Goal: Transaction & Acquisition: Register for event/course

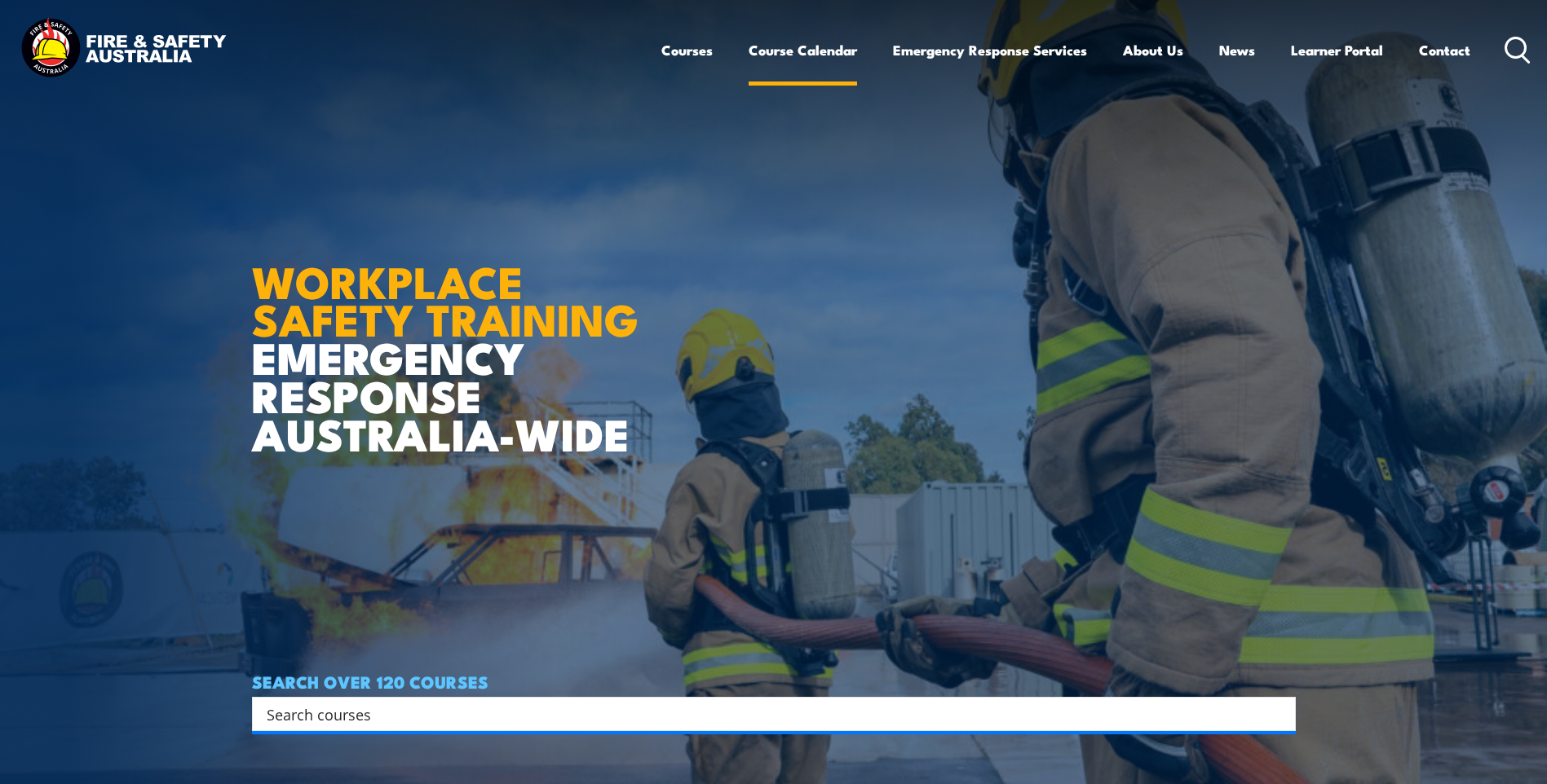
drag, startPoint x: 0, startPoint y: 0, endPoint x: 762, endPoint y: 56, distance: 764.1
click at [762, 56] on link "Course Calendar" at bounding box center [803, 50] width 108 height 43
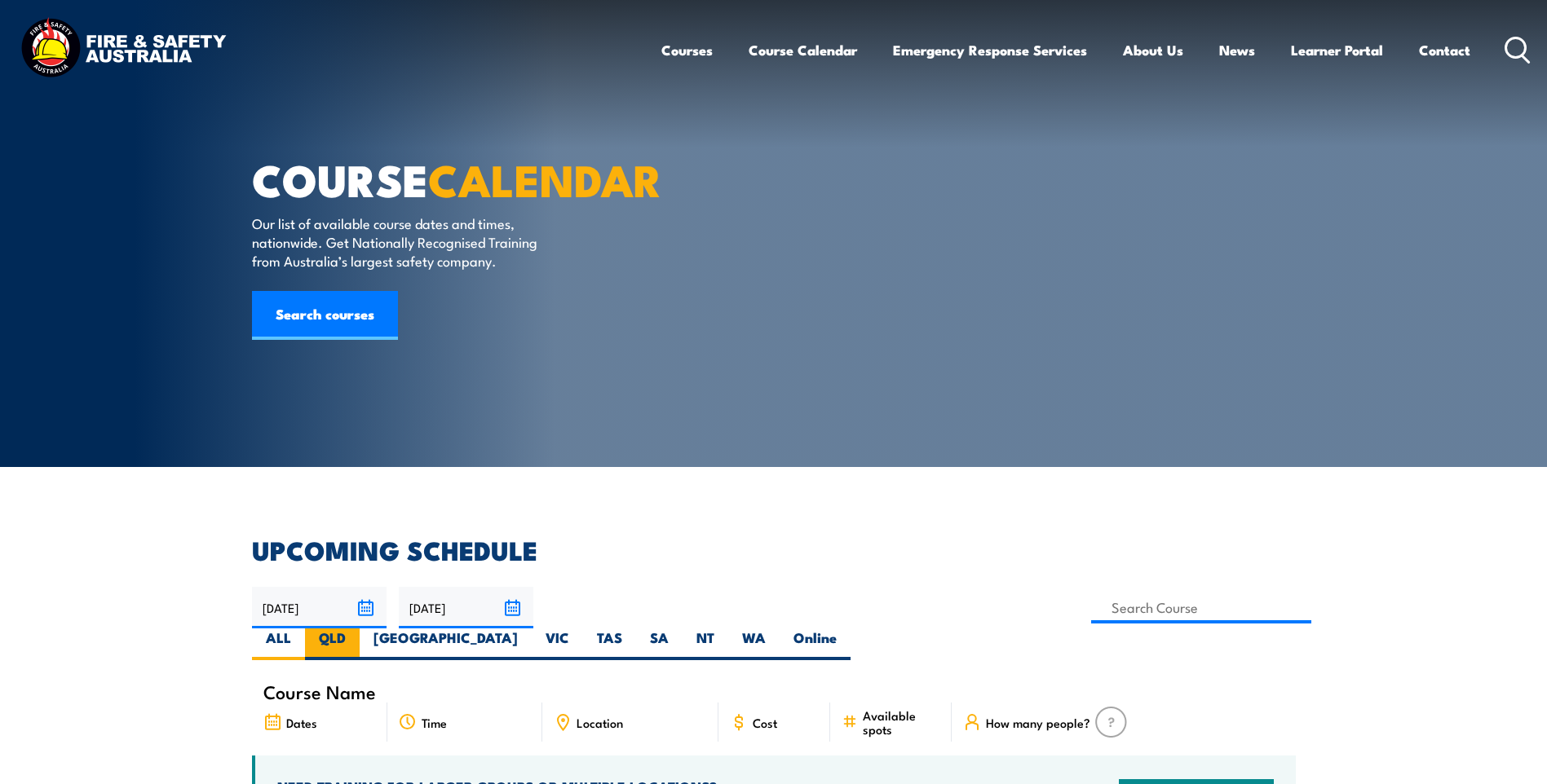
click at [360, 628] on label "QLD" at bounding box center [332, 644] width 54 height 32
click at [356, 628] on input "QLD" at bounding box center [351, 633] width 10 height 10
radio input "true"
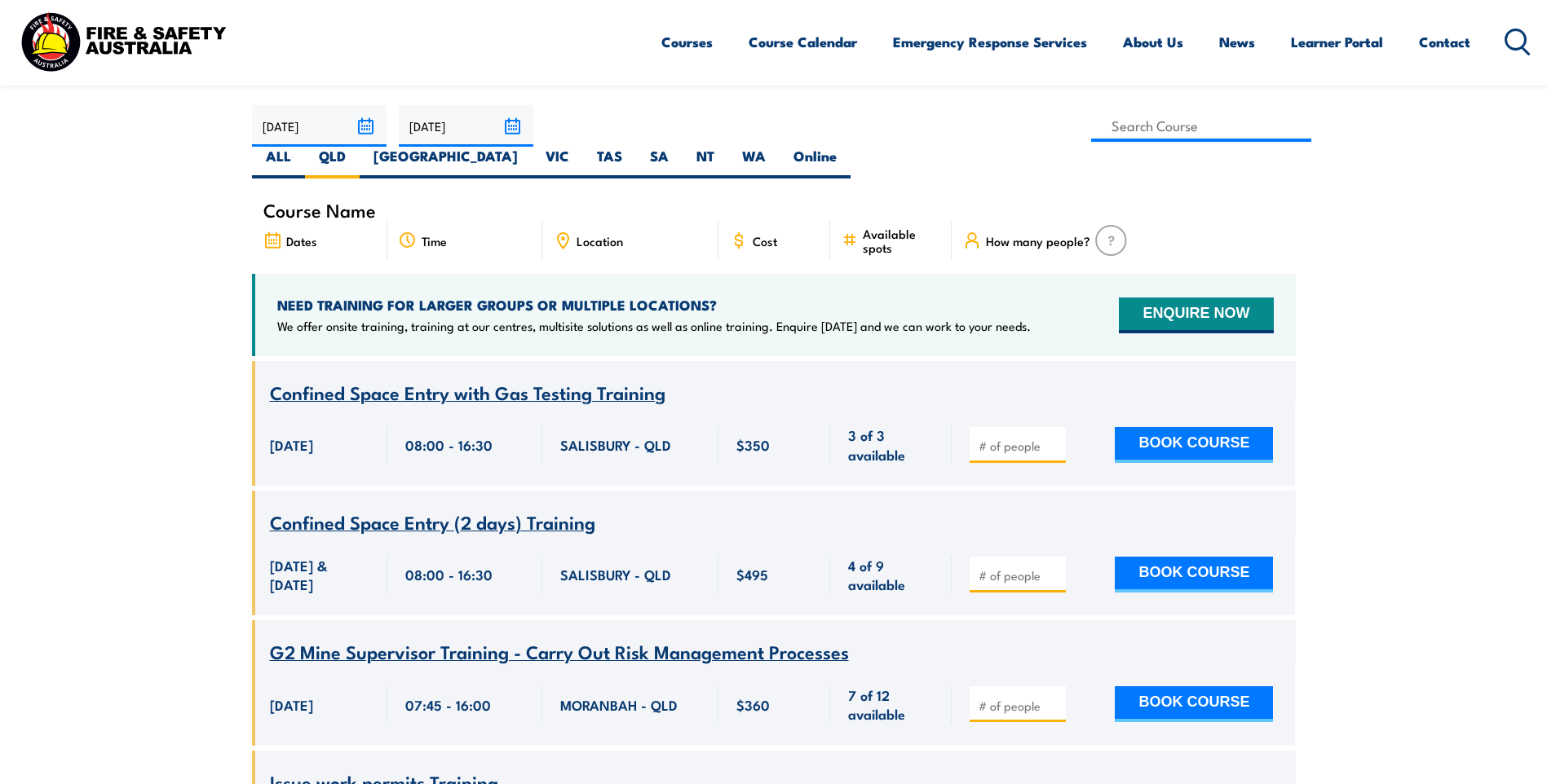
scroll to position [375, 0]
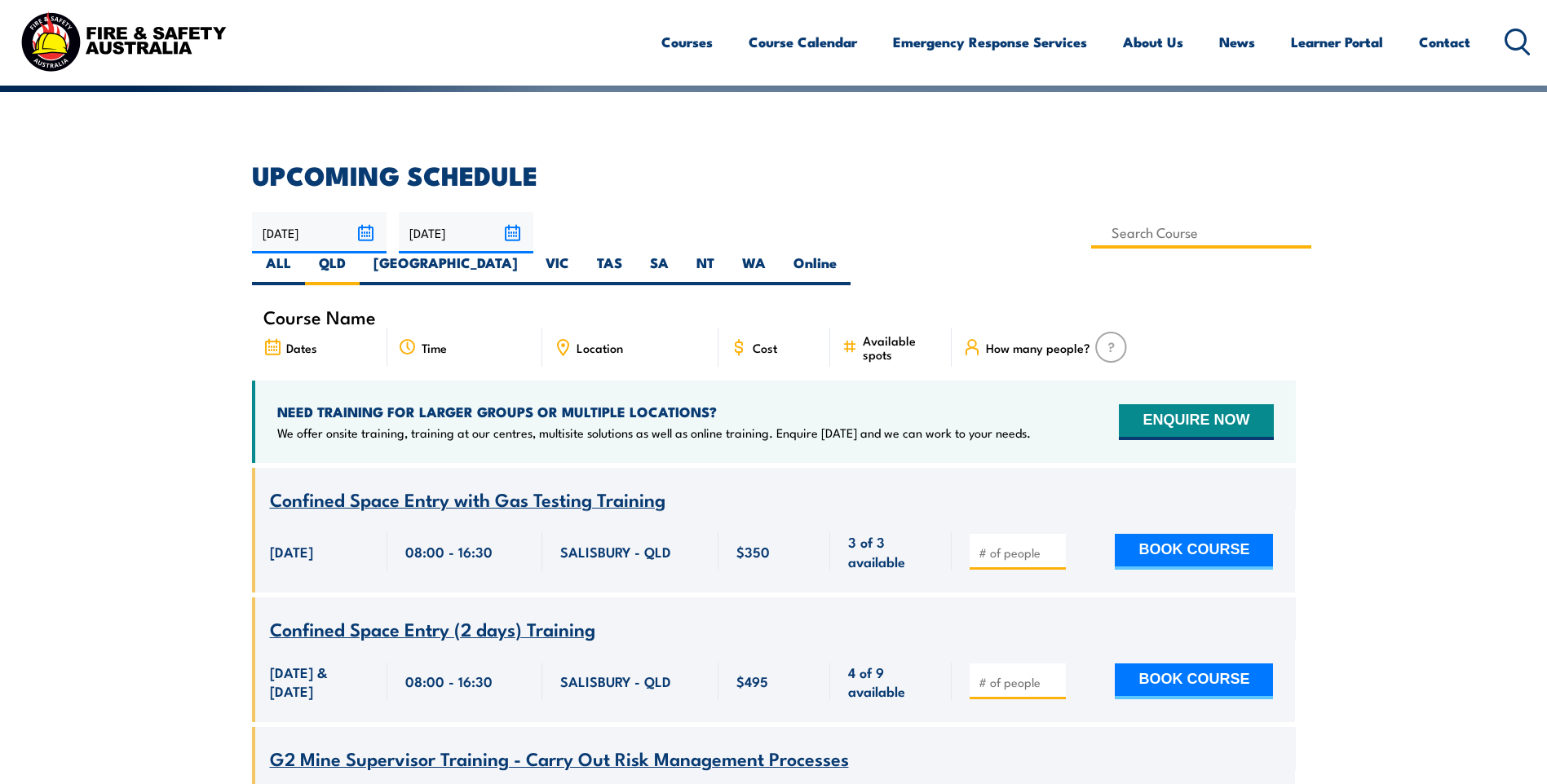
click at [1091, 225] on input at bounding box center [1201, 233] width 221 height 32
type input "Health & Safety Representatives Initial OHS Training Course ([GEOGRAPHIC_DATA])"
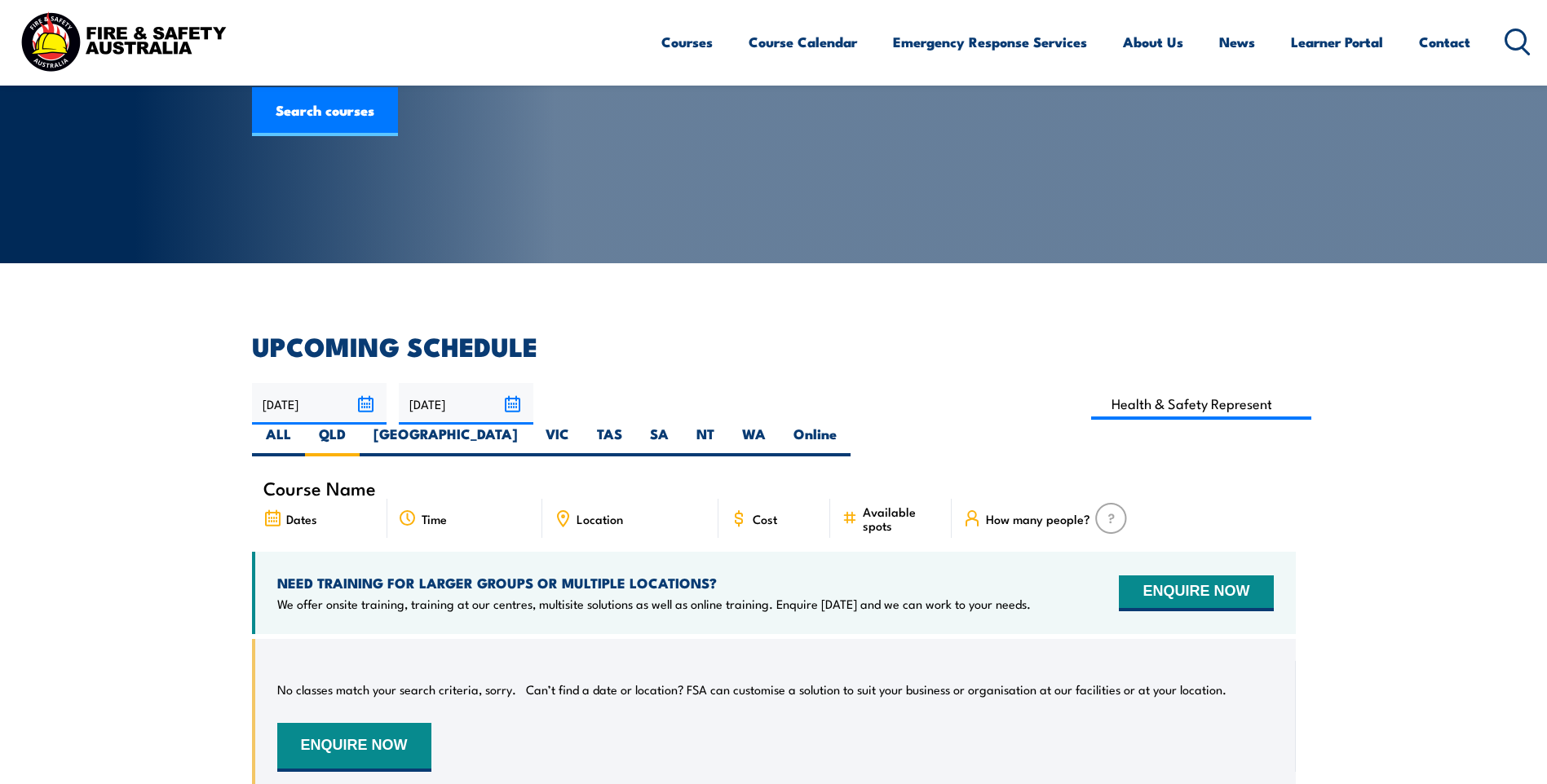
scroll to position [131, 0]
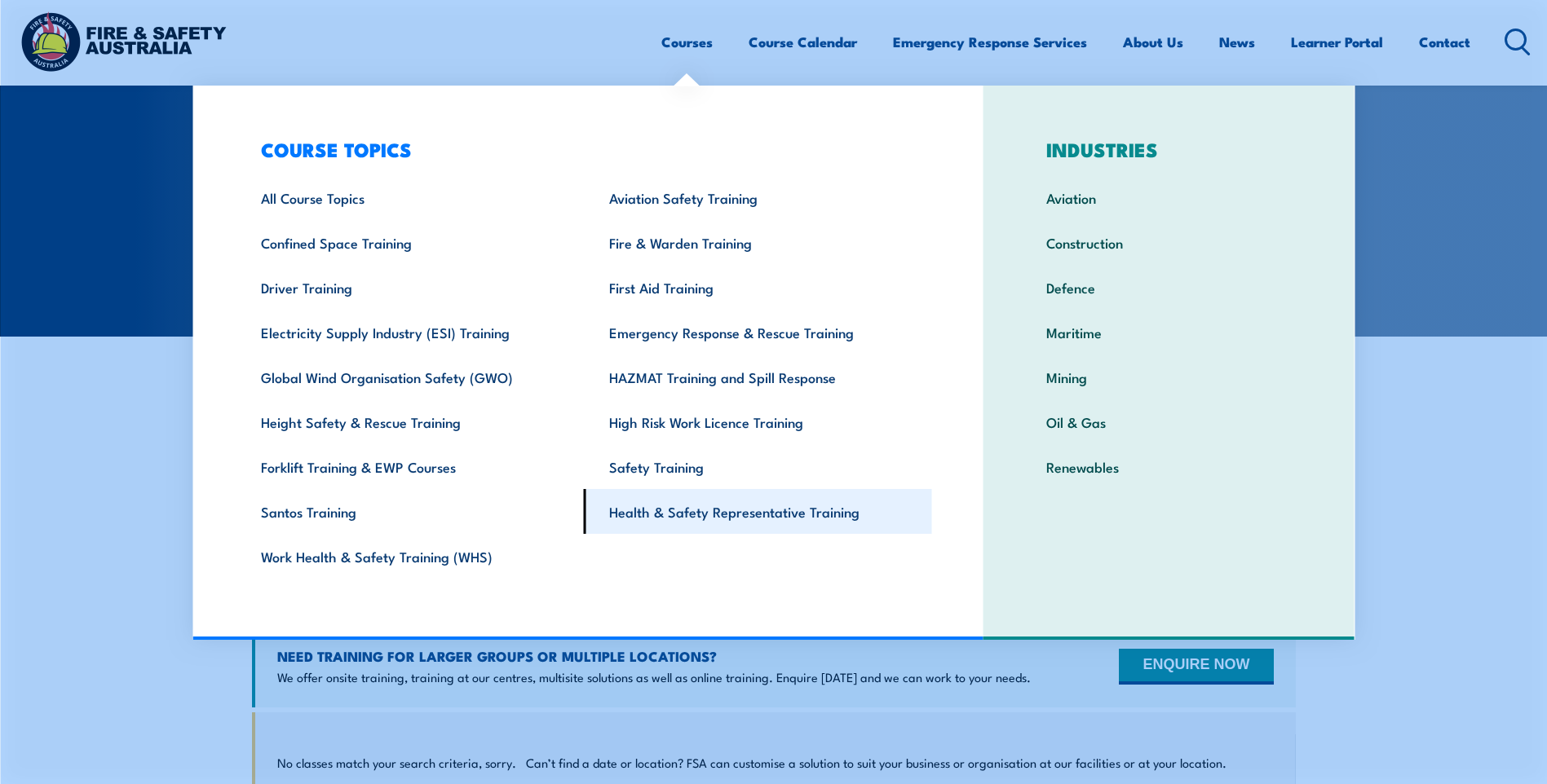
click at [720, 520] on link "Health & Safety Representative Training" at bounding box center [757, 511] width 348 height 45
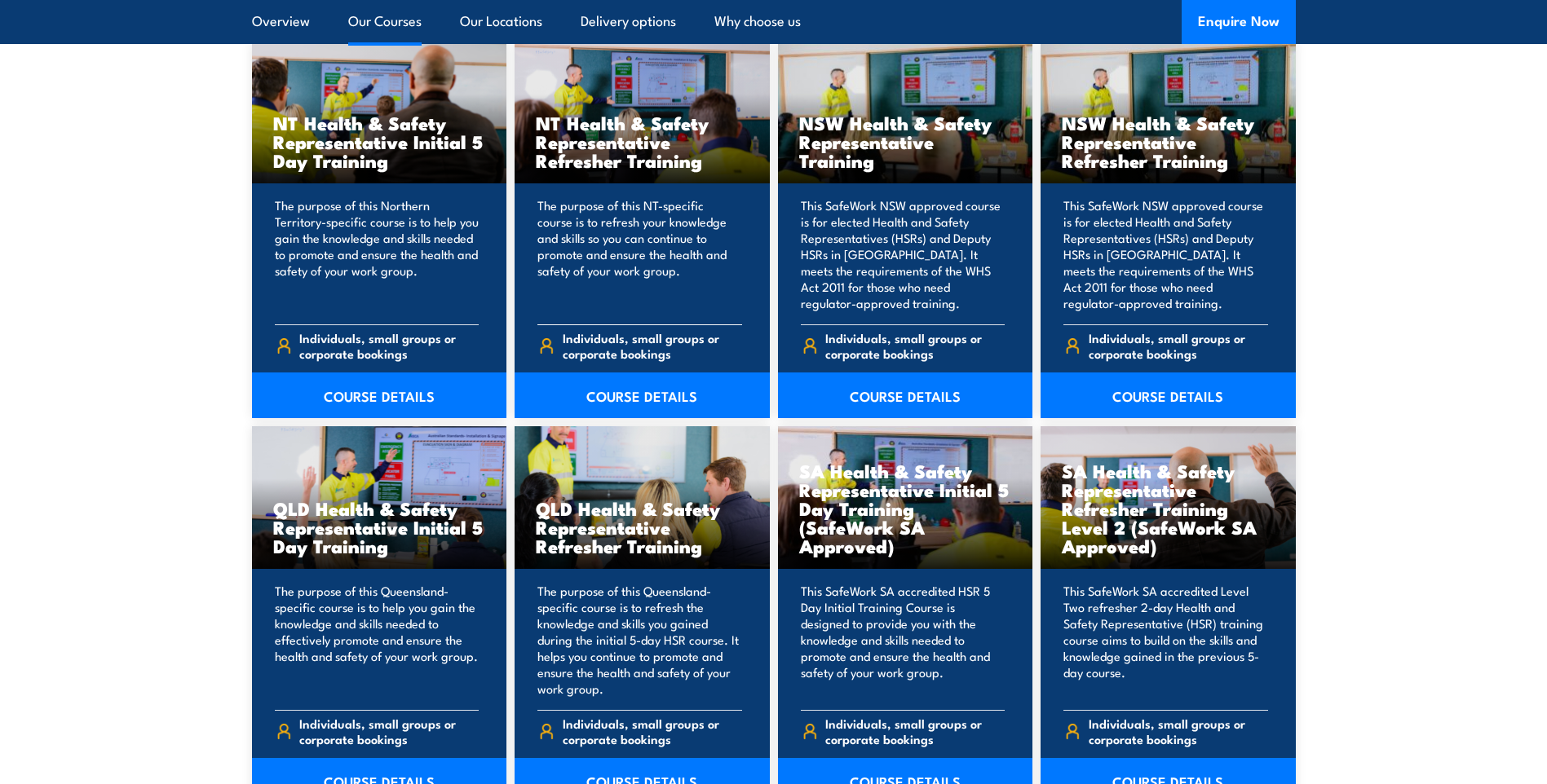
scroll to position [1874, 0]
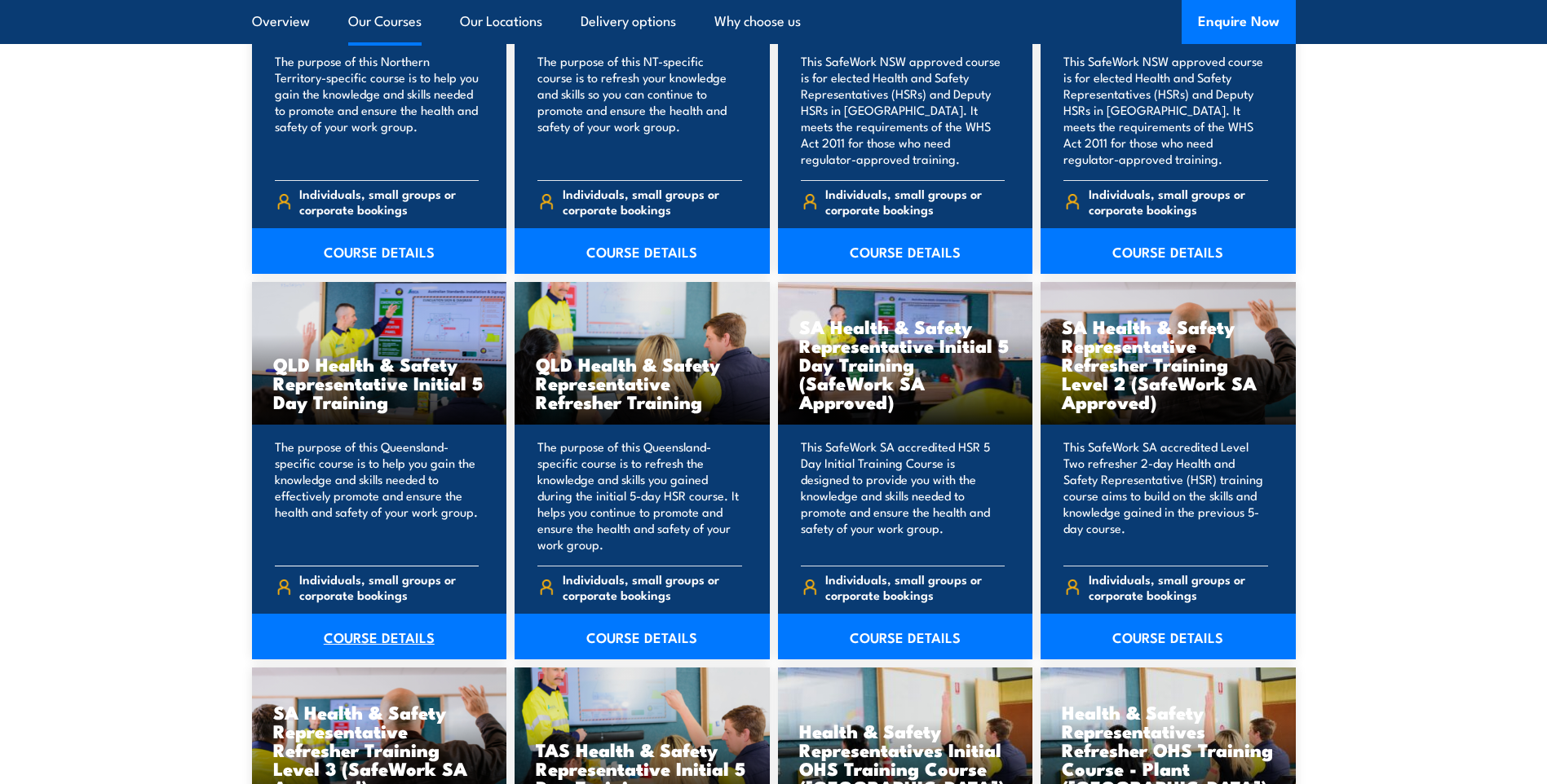
click at [380, 641] on link "COURSE DETAILS" at bounding box center [380, 636] width 255 height 46
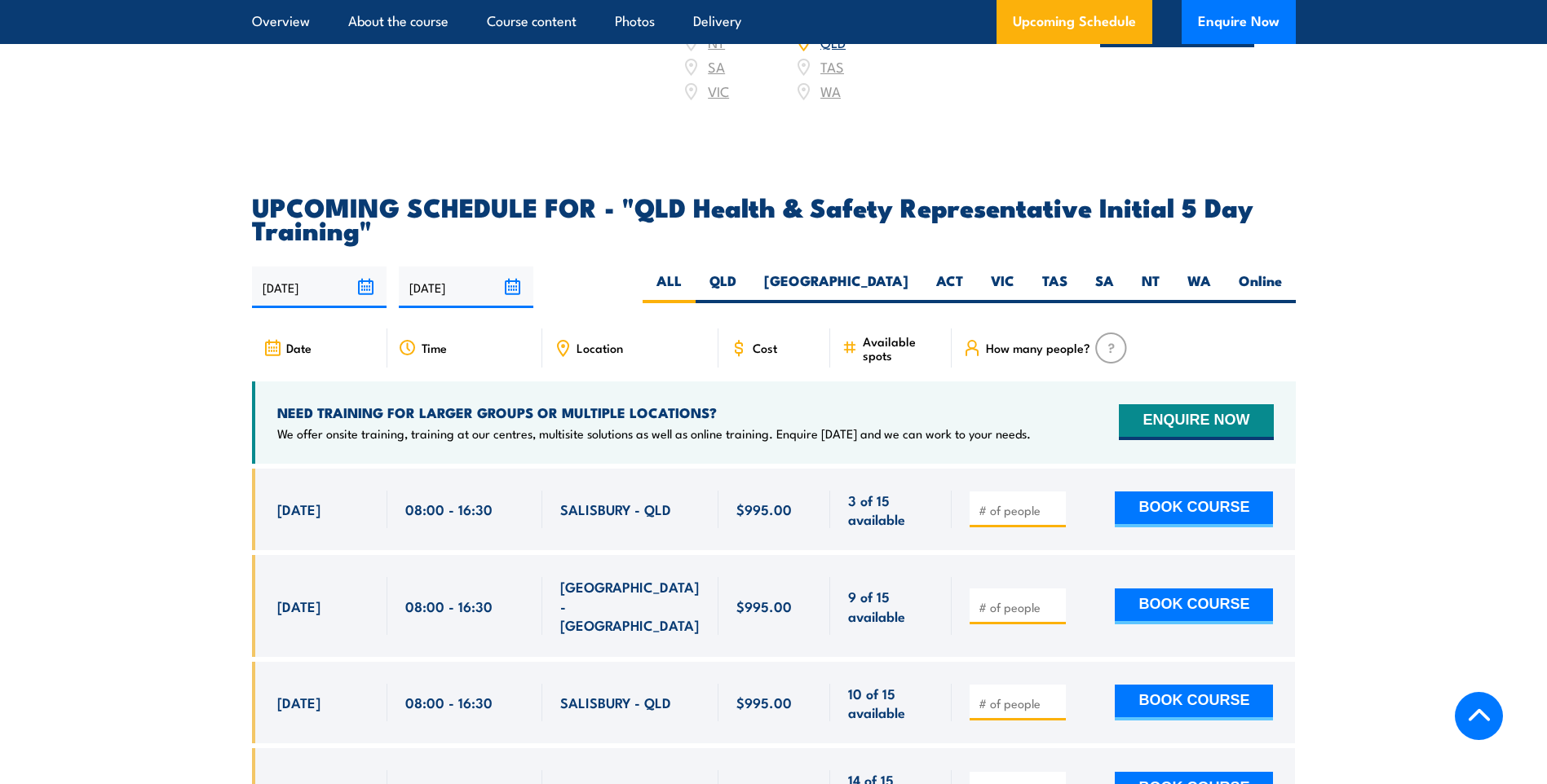
scroll to position [2853, 0]
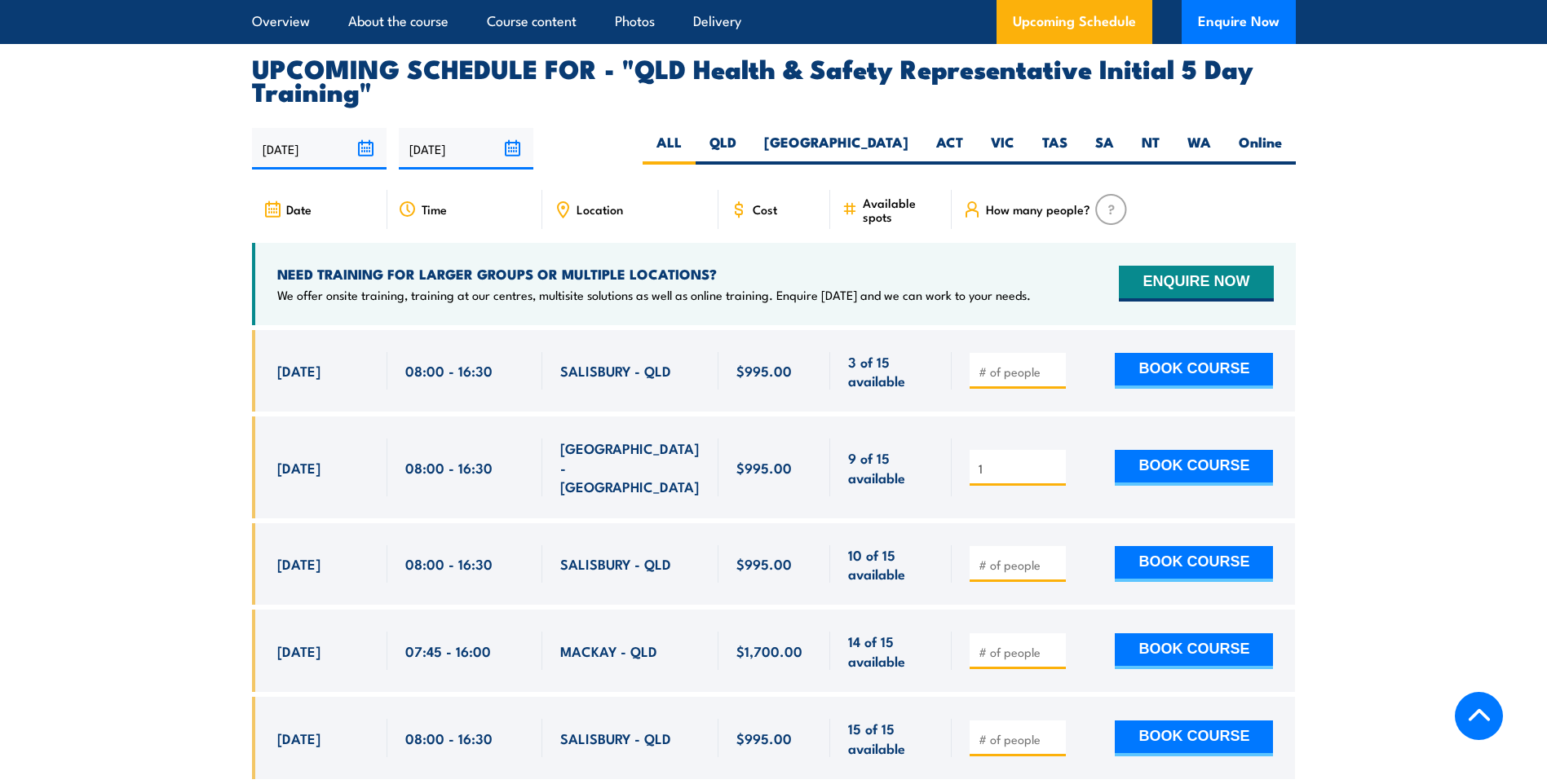
type input "1"
click at [1048, 461] on input "1" at bounding box center [1019, 468] width 81 height 16
click at [1144, 457] on button "BOOK COURSE" at bounding box center [1193, 467] width 158 height 36
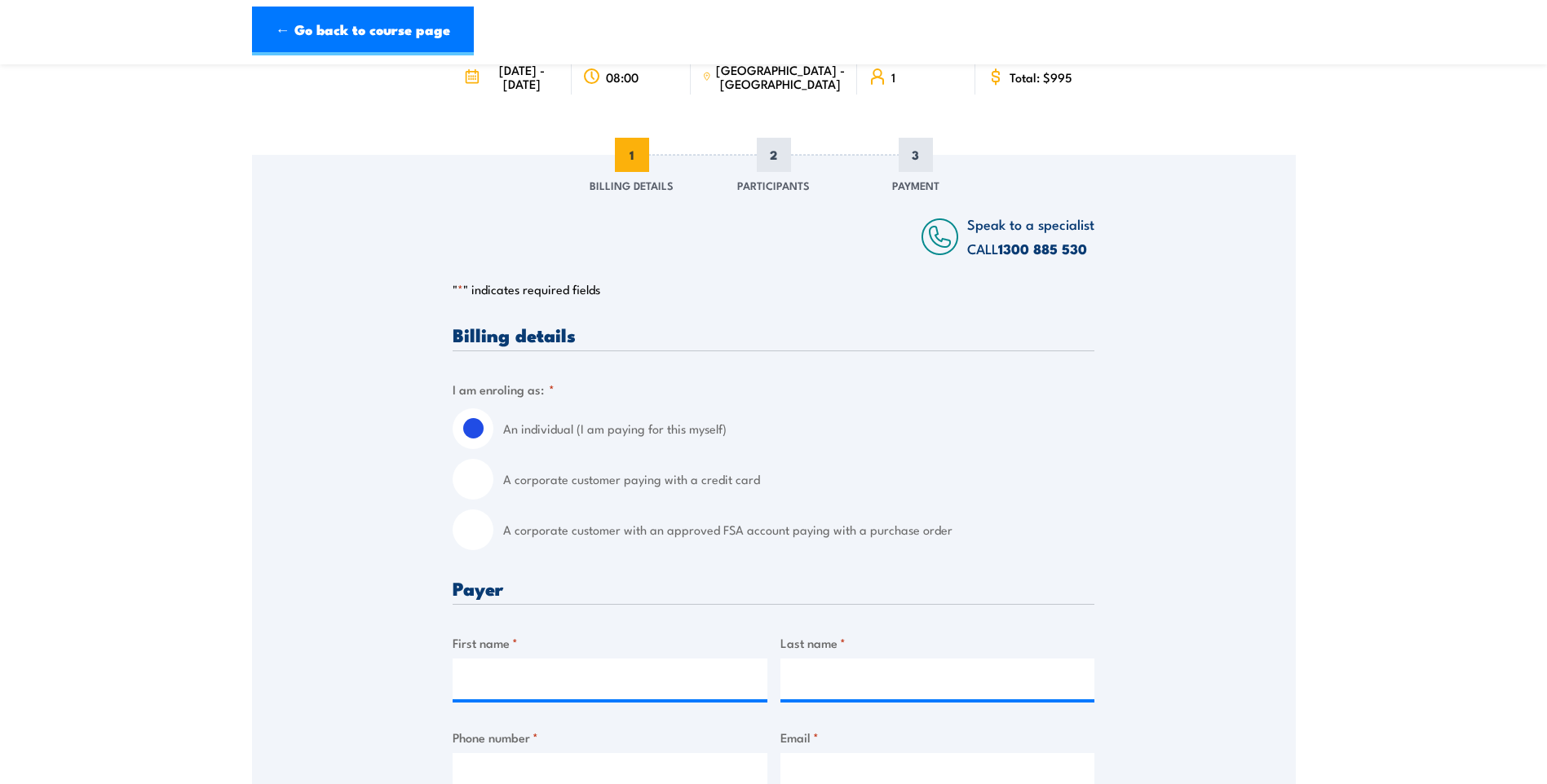
scroll to position [163, 0]
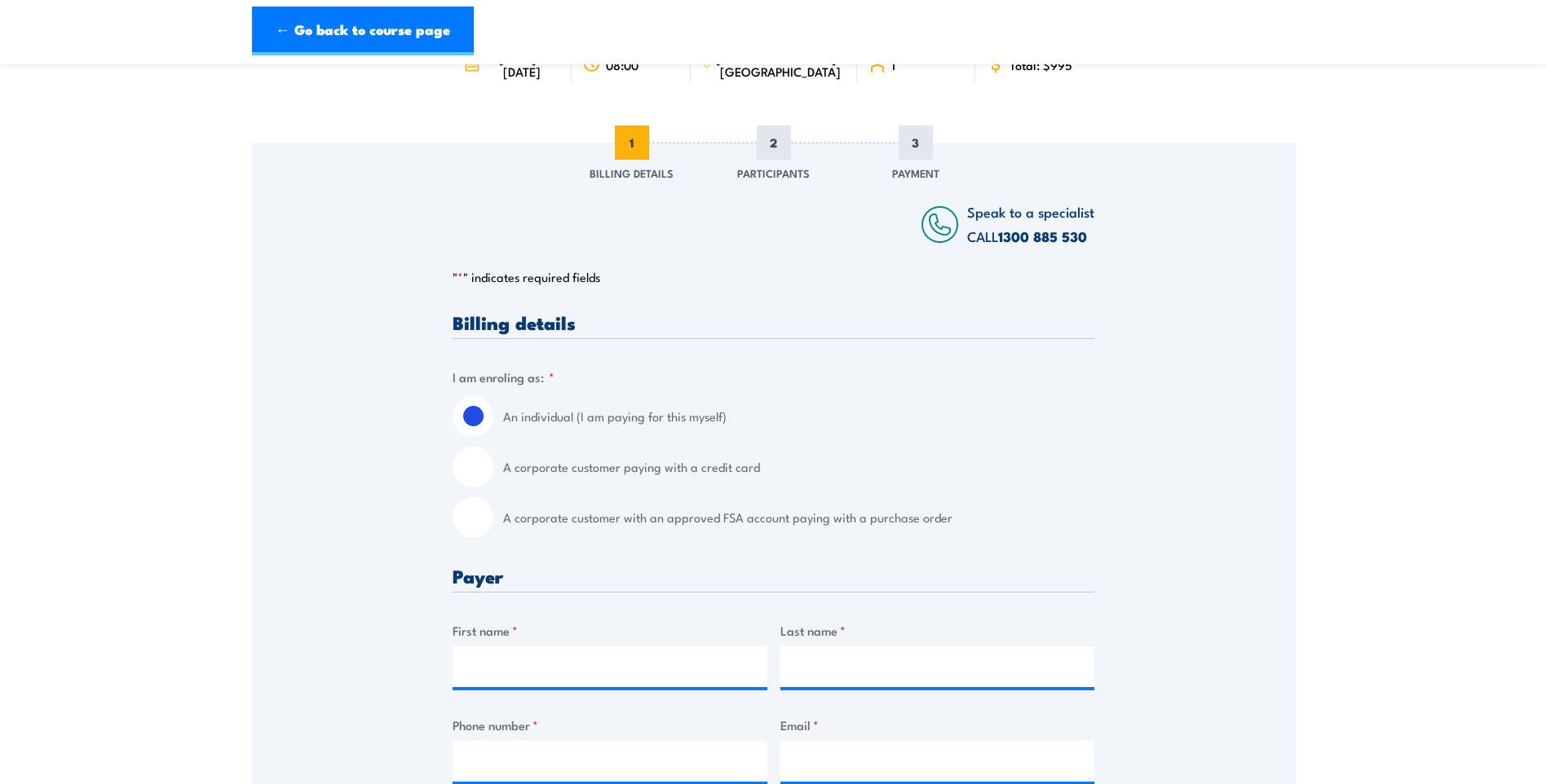
click at [487, 520] on input "A corporate customer with an approved FSA account paying with a purchase order" at bounding box center [473, 518] width 41 height 41
radio input "true"
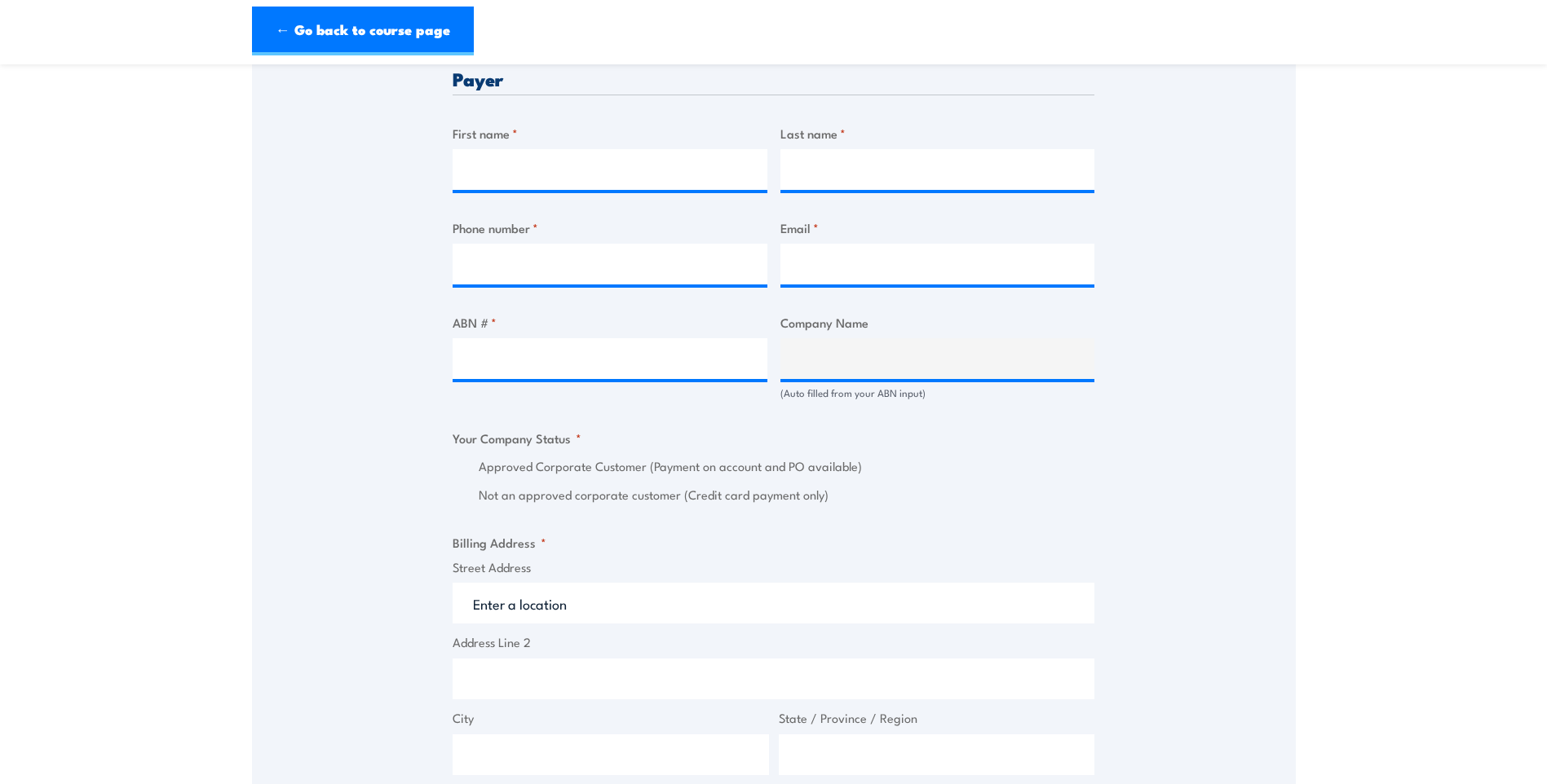
scroll to position [805, 0]
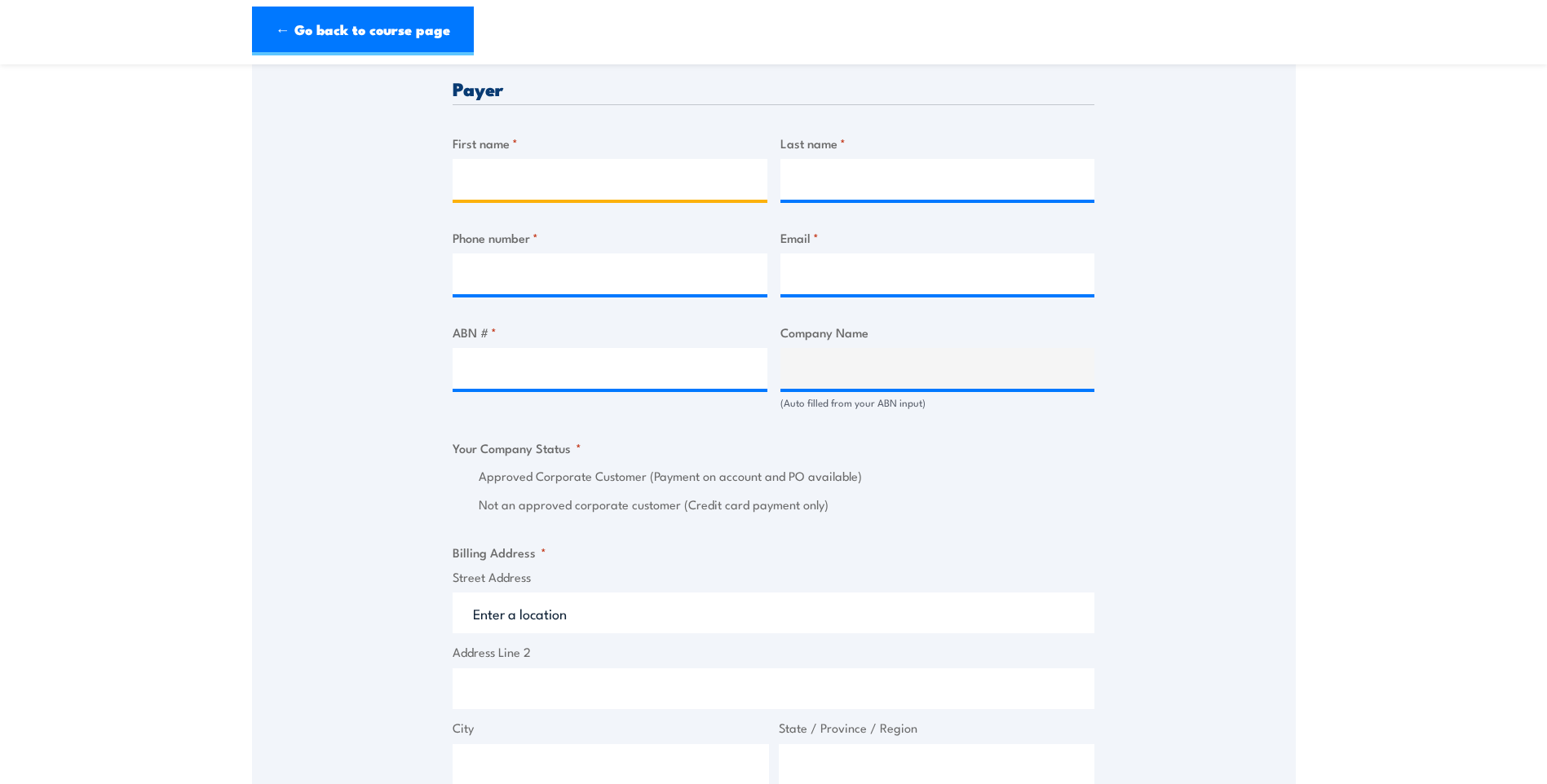
click at [730, 183] on input "First name *" at bounding box center [609, 179] width 315 height 41
type input "Samantha"
type input "List"
click at [588, 273] on input "Phone number *" at bounding box center [609, 274] width 315 height 41
paste input "0460 306 882"
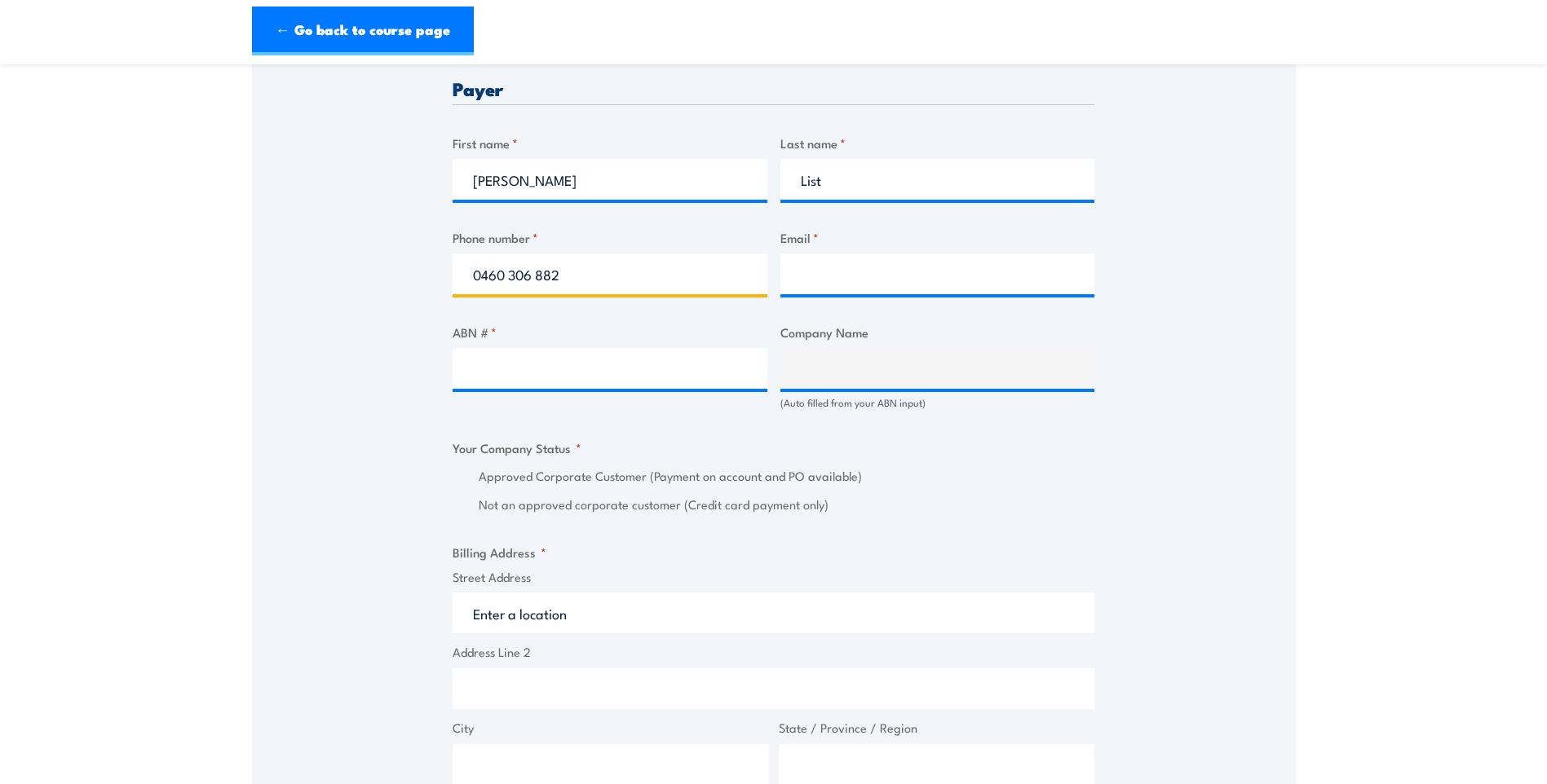
type input "0460 306 882"
click at [795, 278] on input "Email *" at bounding box center [938, 274] width 315 height 41
type input "TrainingIntegration@qr.com.au"
click at [675, 381] on input "ABN # *" at bounding box center [609, 368] width 315 height 41
paste input "71 132 181 090"
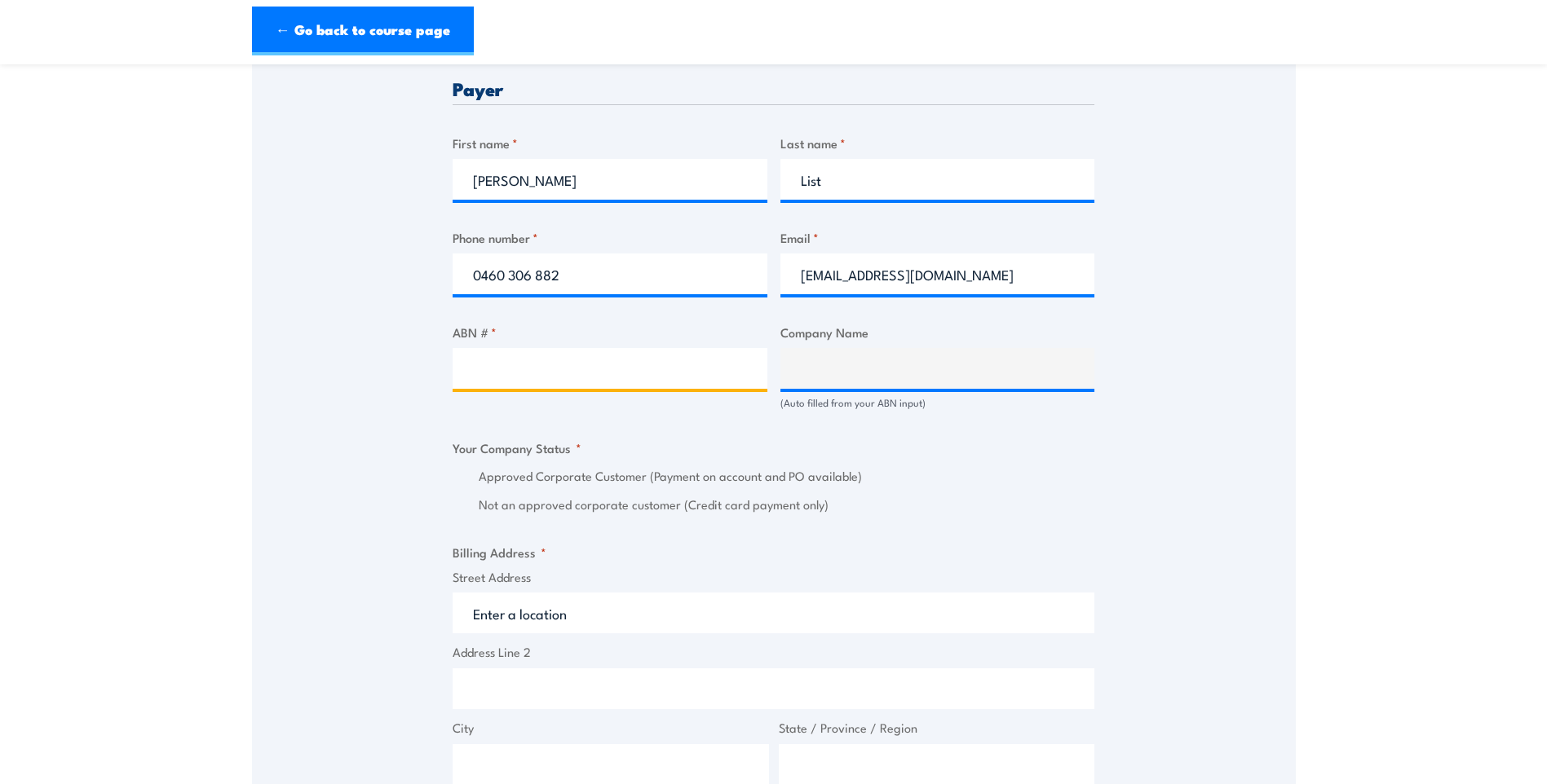
type input "71 132 181 090"
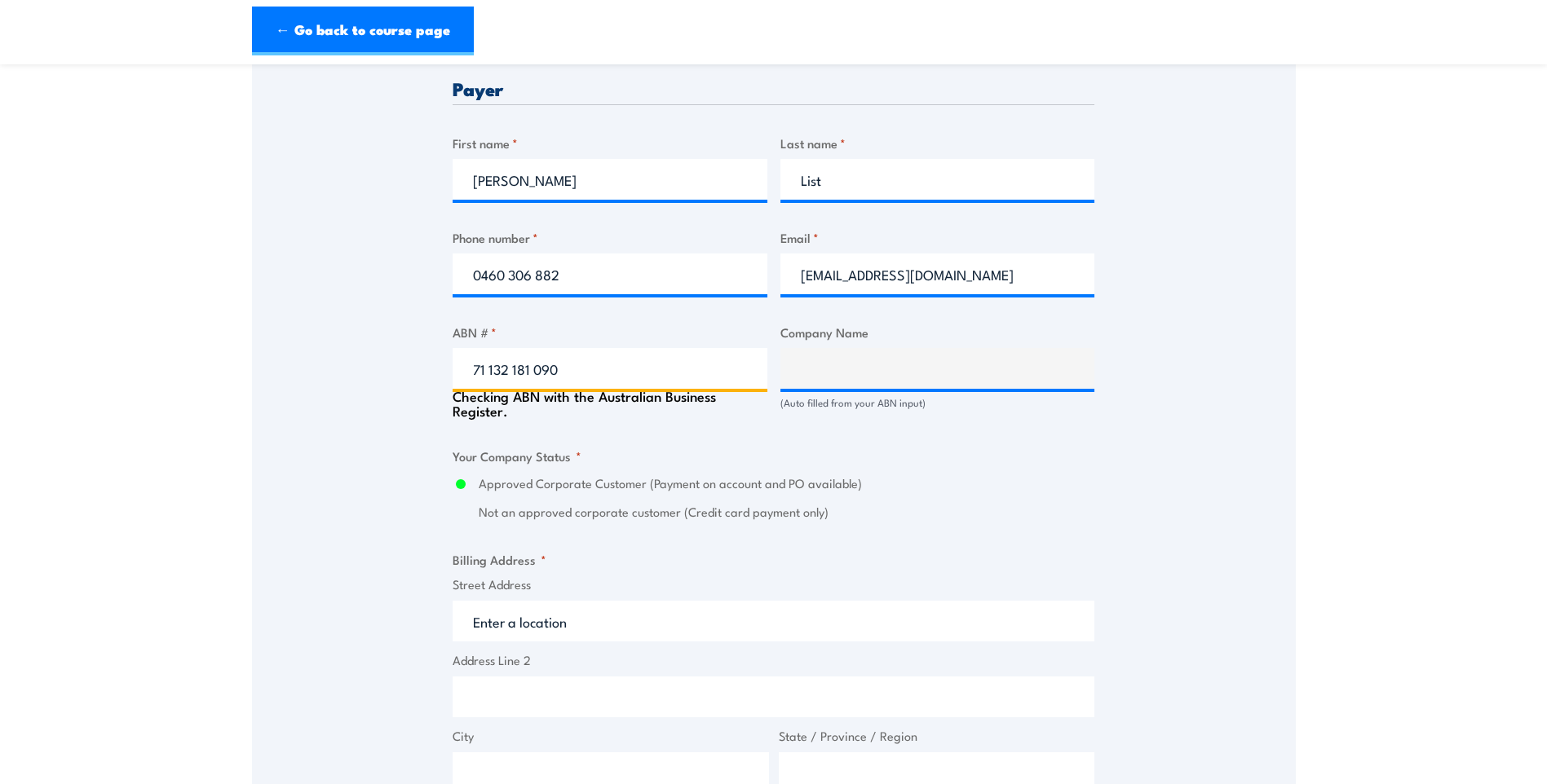
type input "QUEENSLAND RAIL LIMITED"
radio input "true"
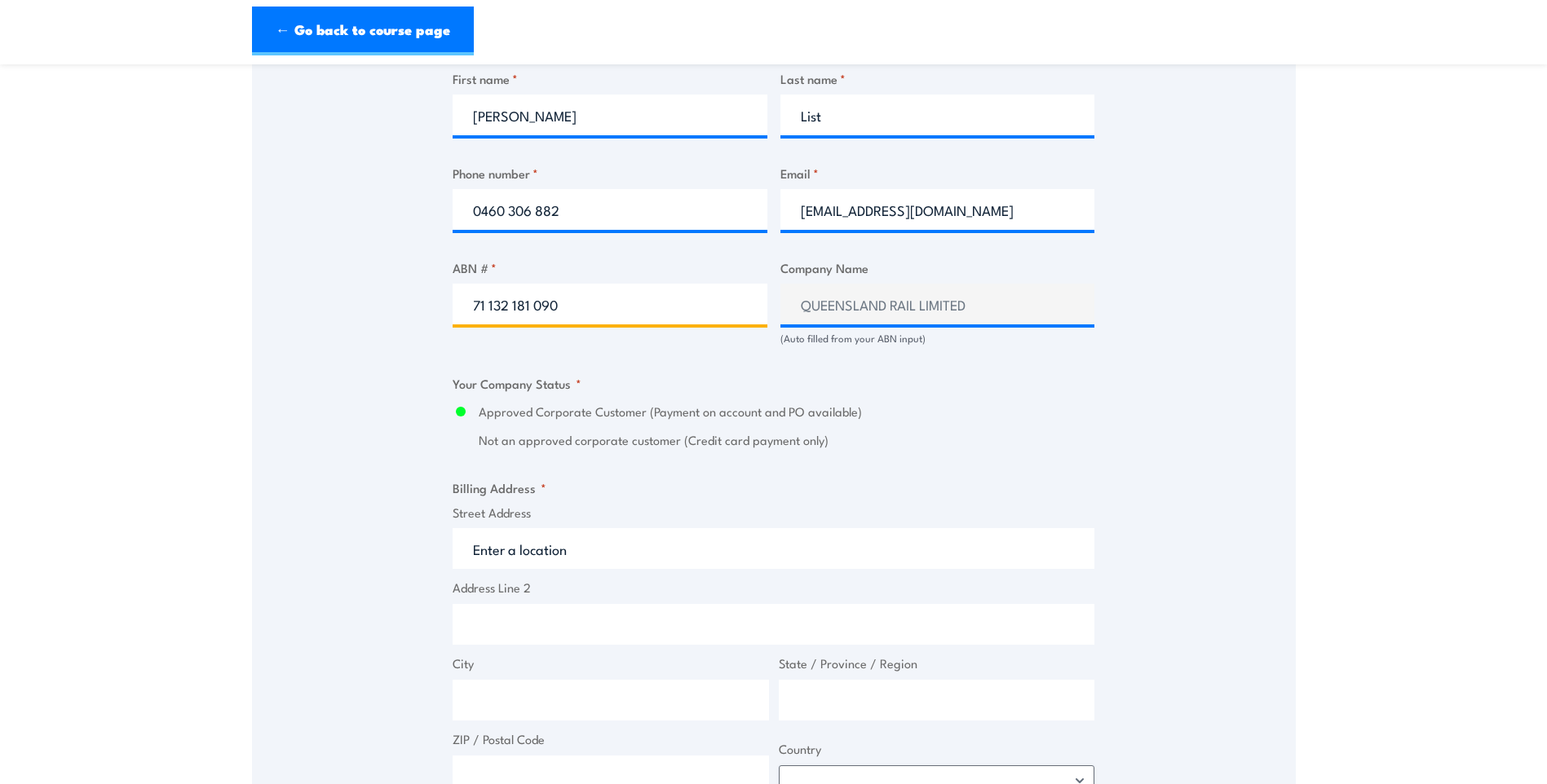
scroll to position [1049, 0]
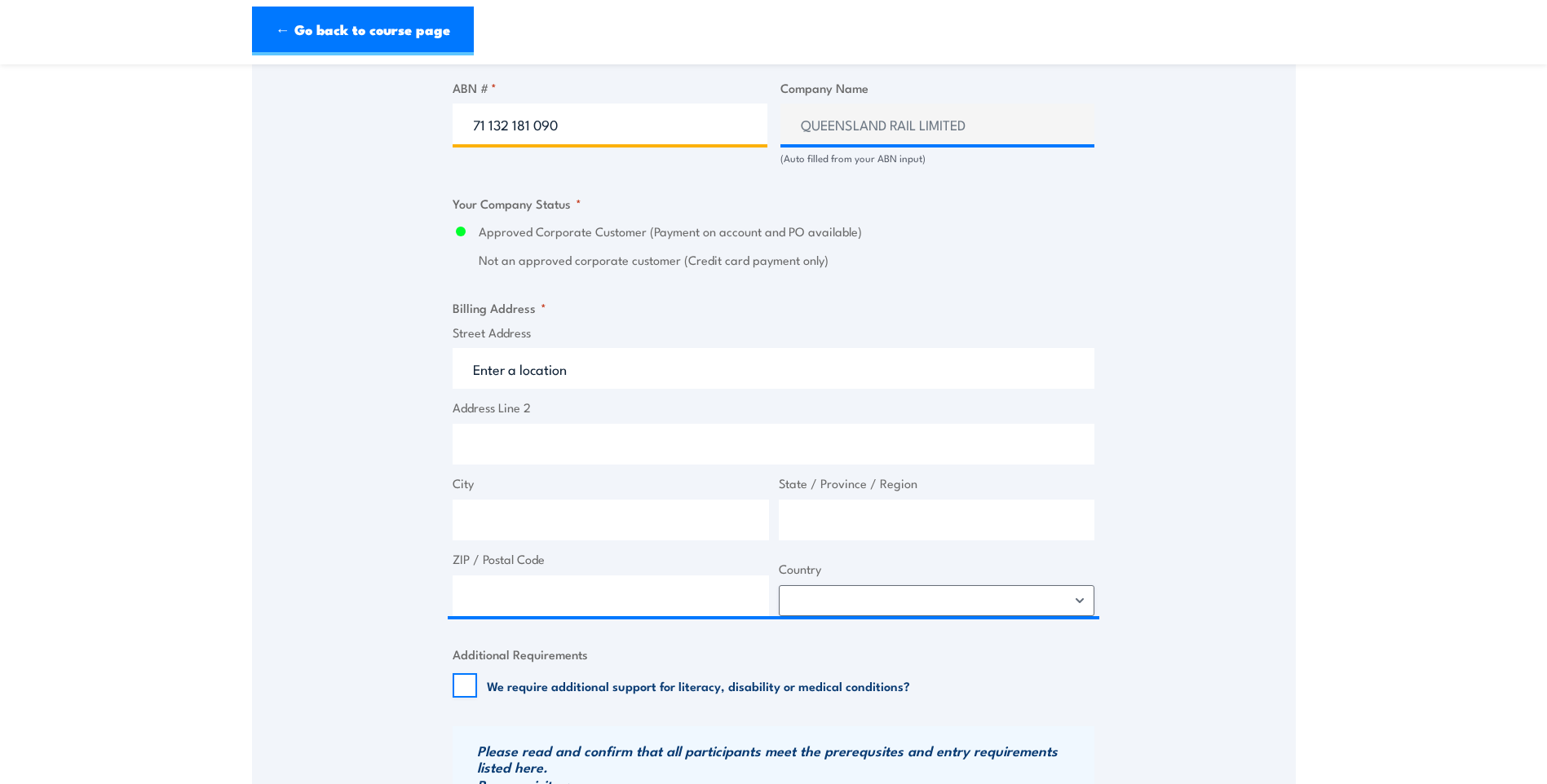
type input "71 132 181 090"
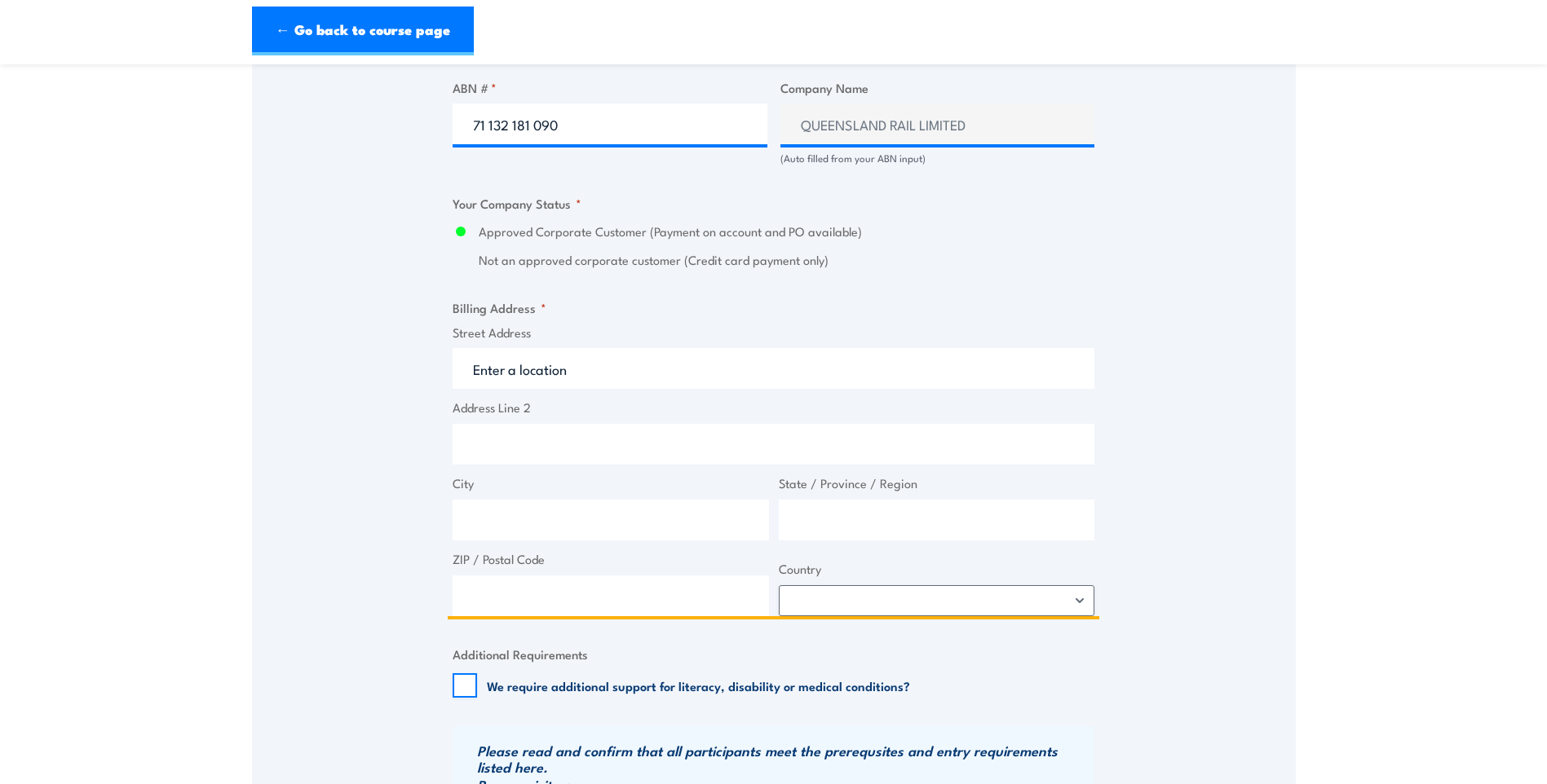
click at [608, 372] on input "Street Address" at bounding box center [773, 368] width 641 height 41
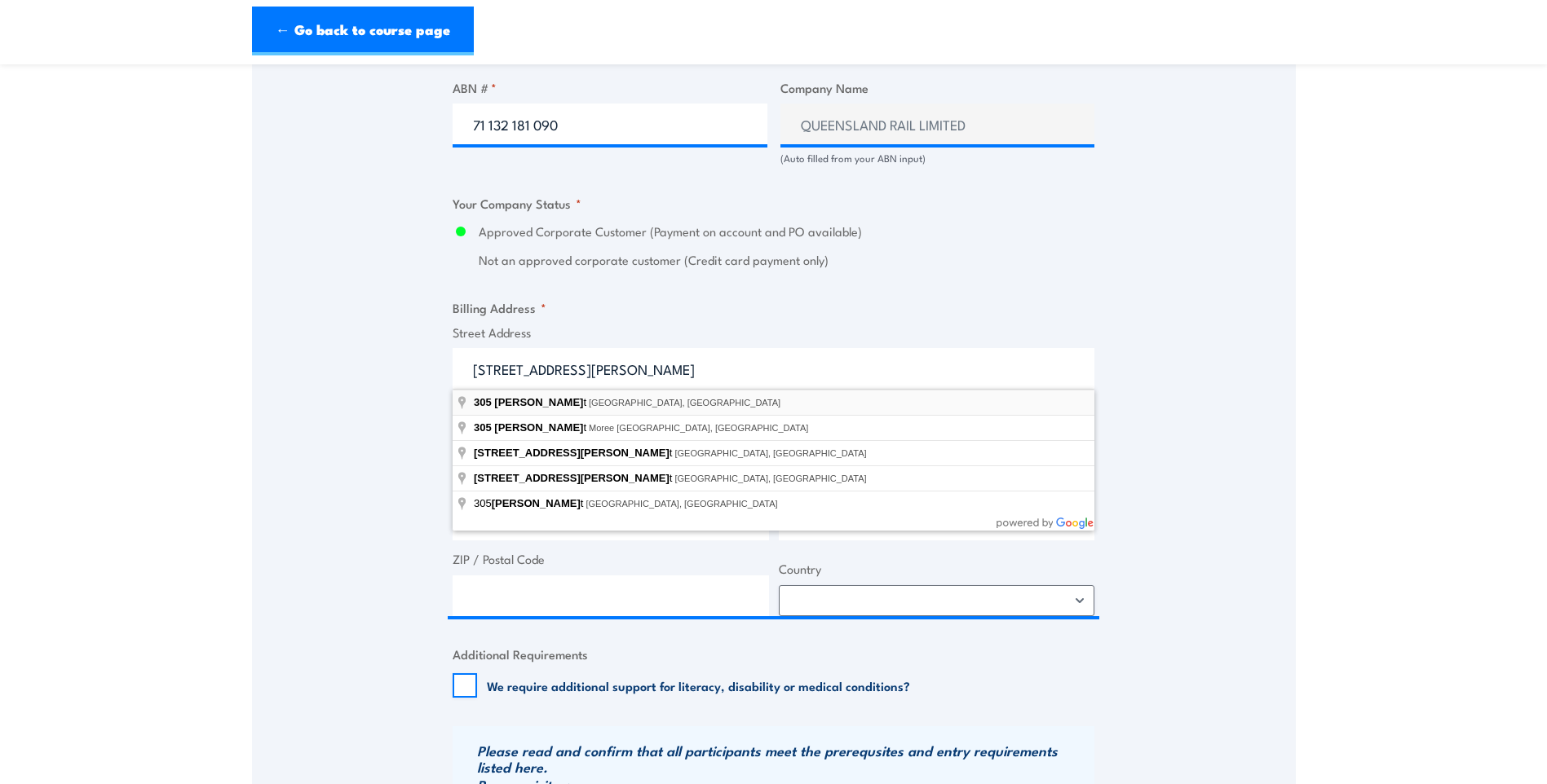
type input "305 Edward Street, Brisbane City QLD, Australia"
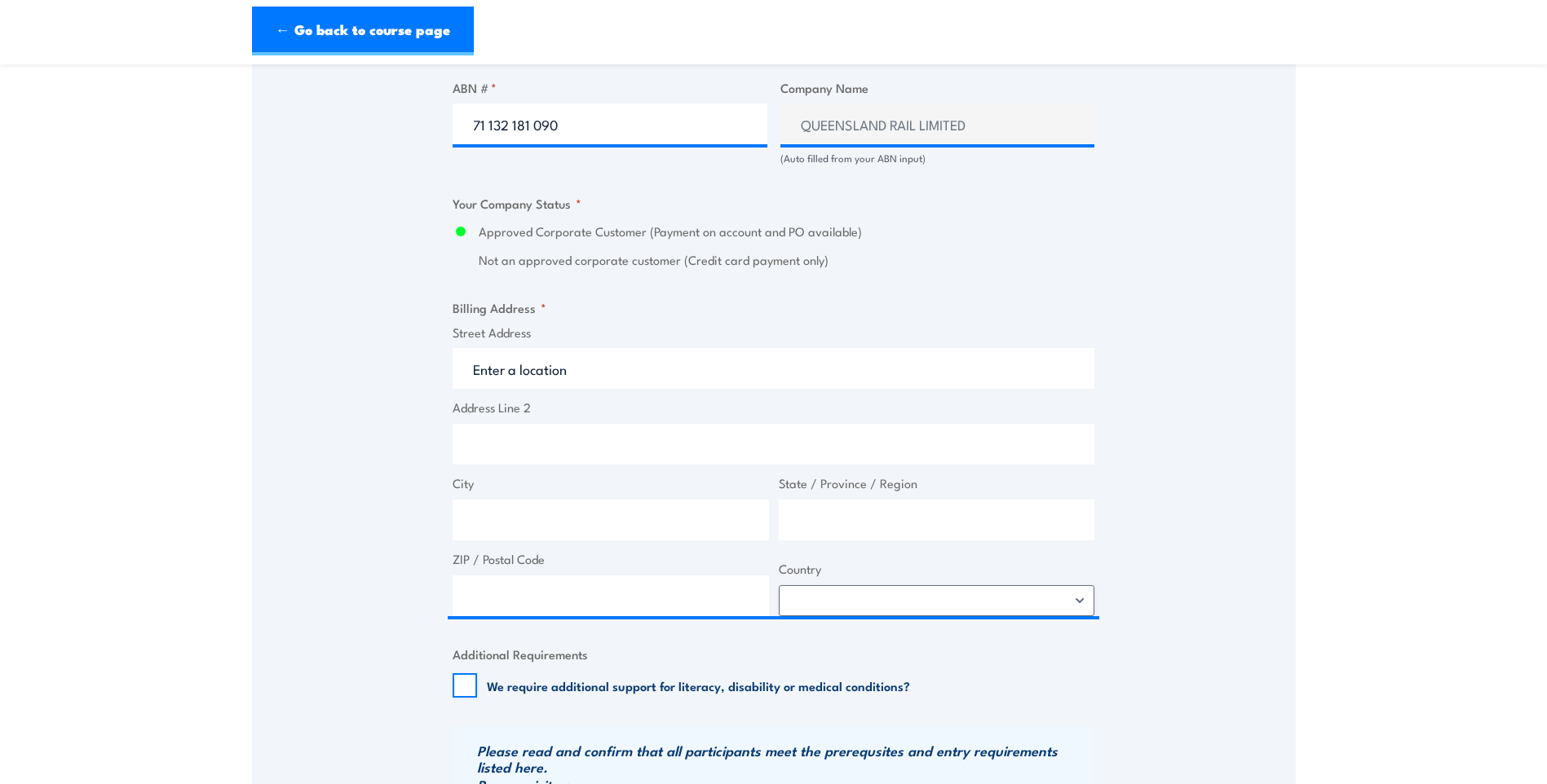
type input "305 Edward St"
type input "Brisbane City"
type input "[GEOGRAPHIC_DATA]"
type input "4000"
select select "Australia"
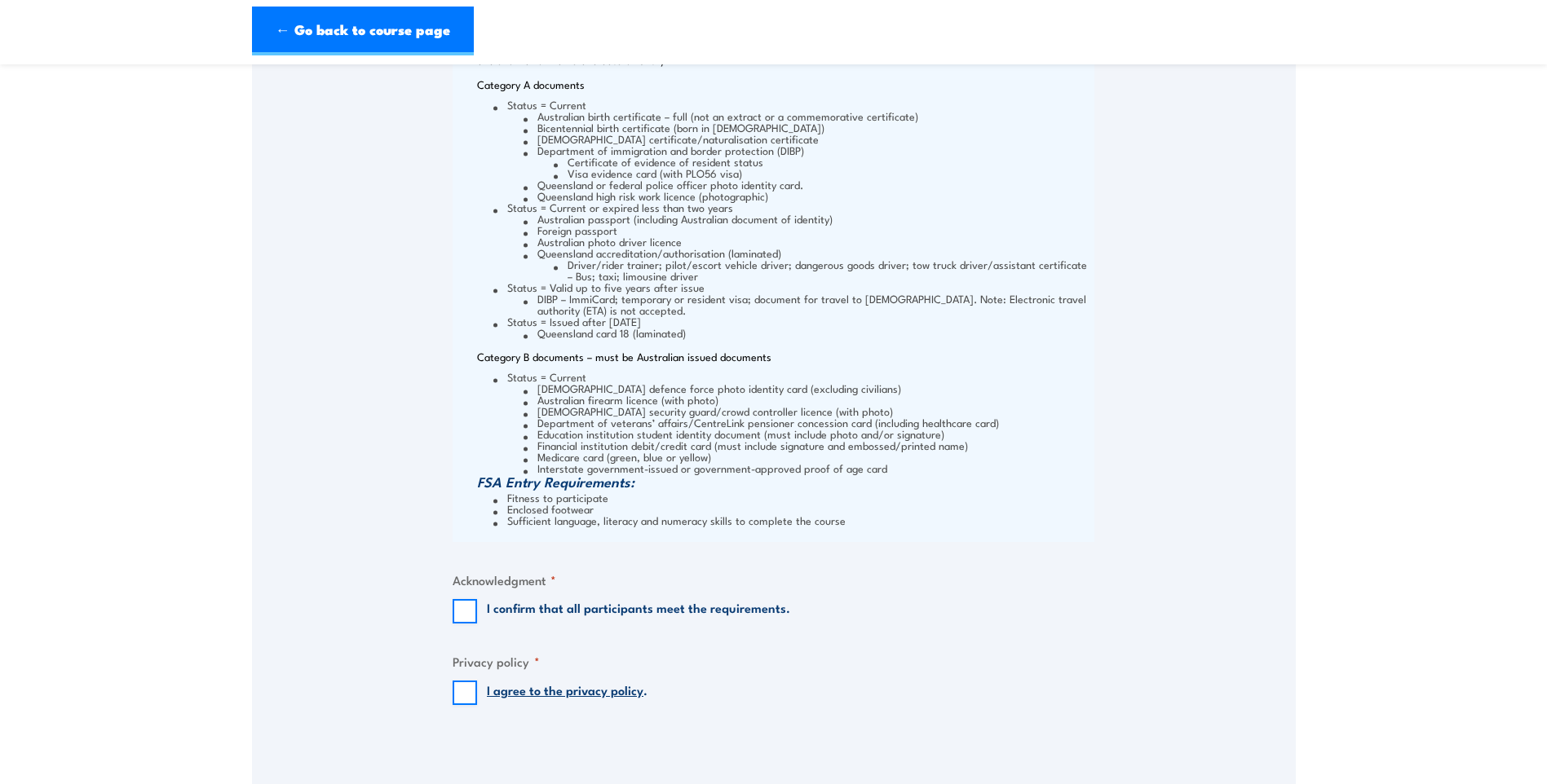
scroll to position [2028, 0]
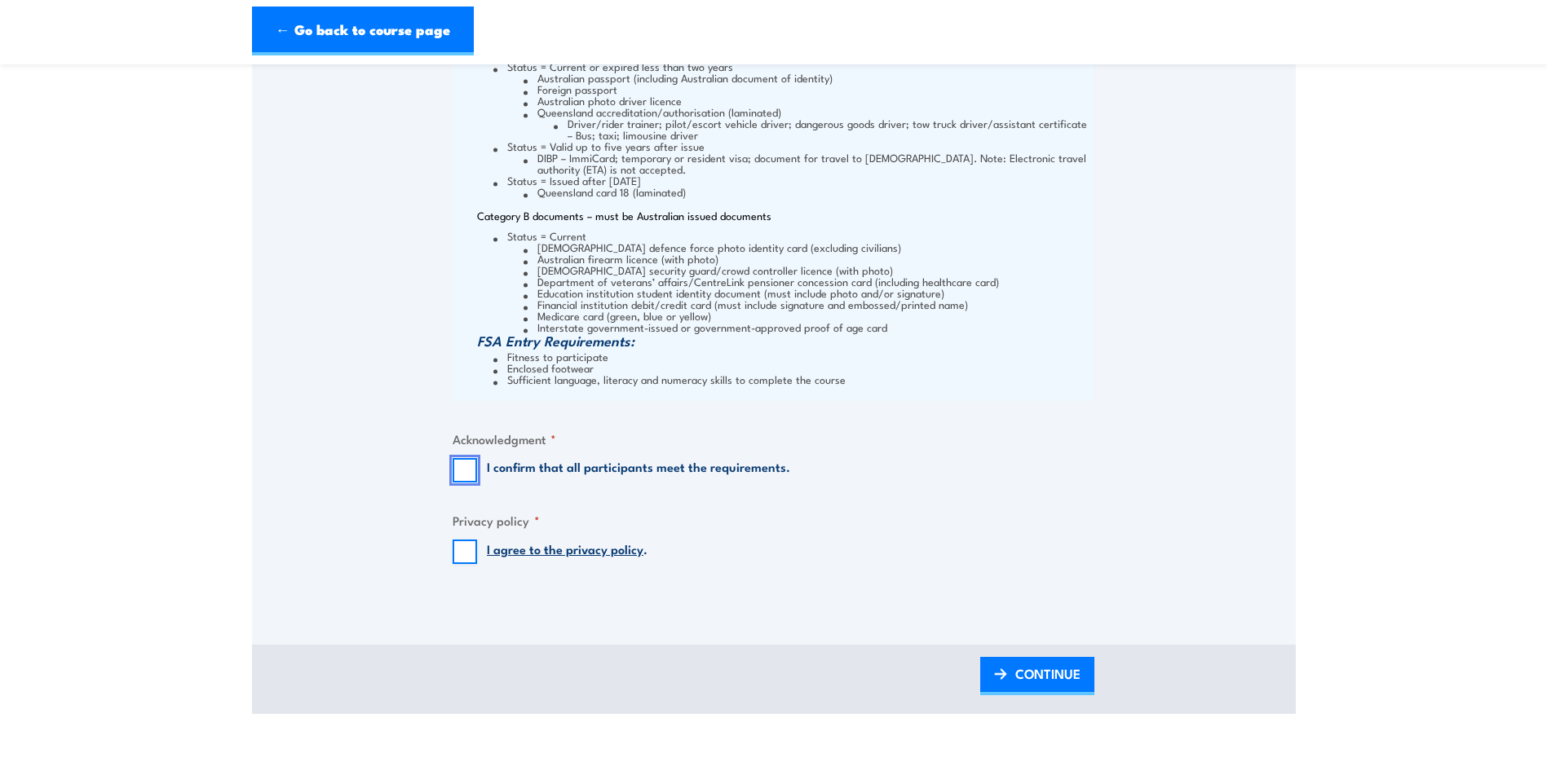
click at [467, 463] on input "I confirm that all participants meet the requirements." at bounding box center [465, 470] width 24 height 24
checkbox input "true"
click at [467, 550] on input "I agree to the privacy policy ." at bounding box center [465, 551] width 24 height 24
checkbox input "true"
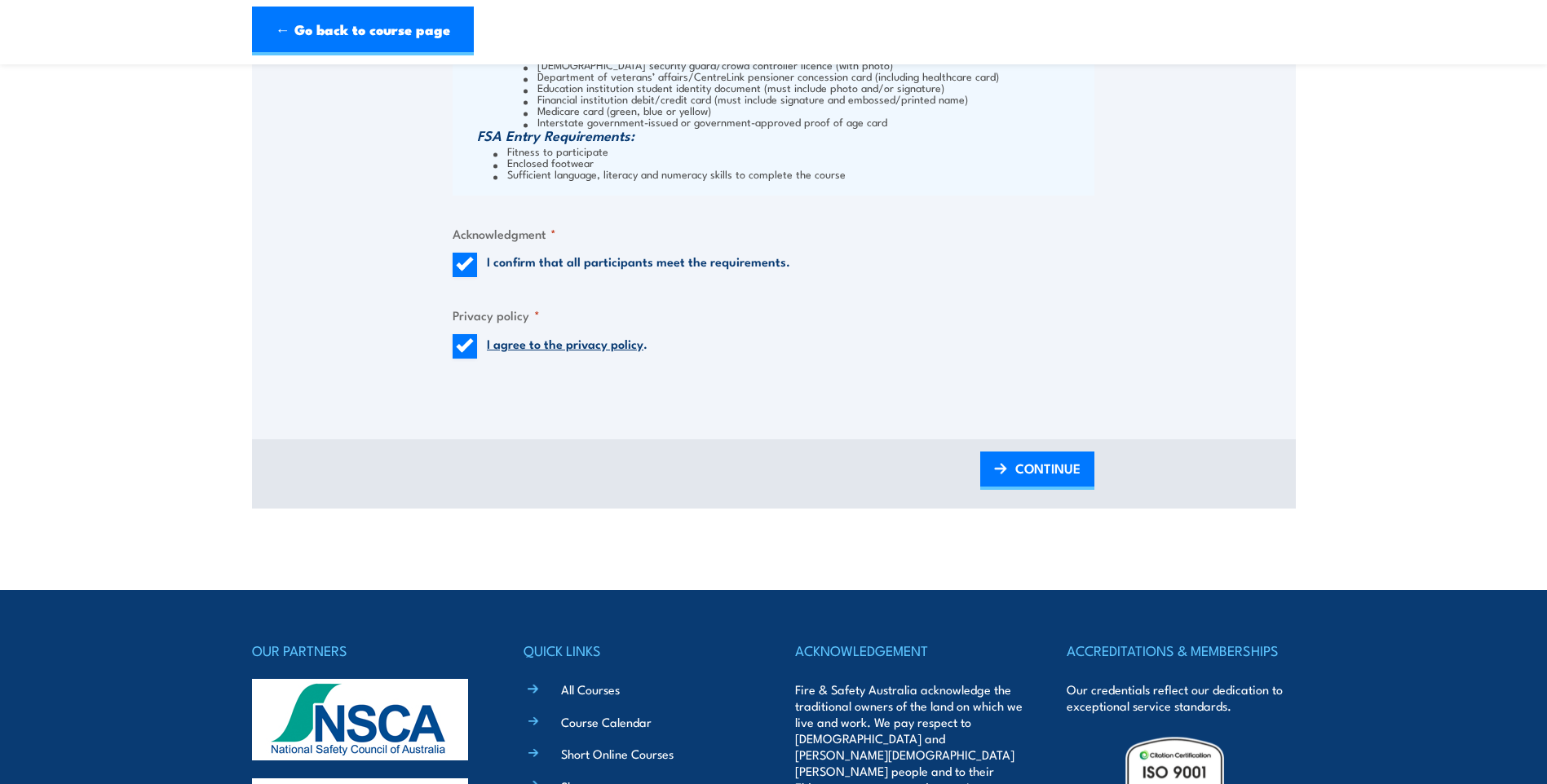
scroll to position [2363, 0]
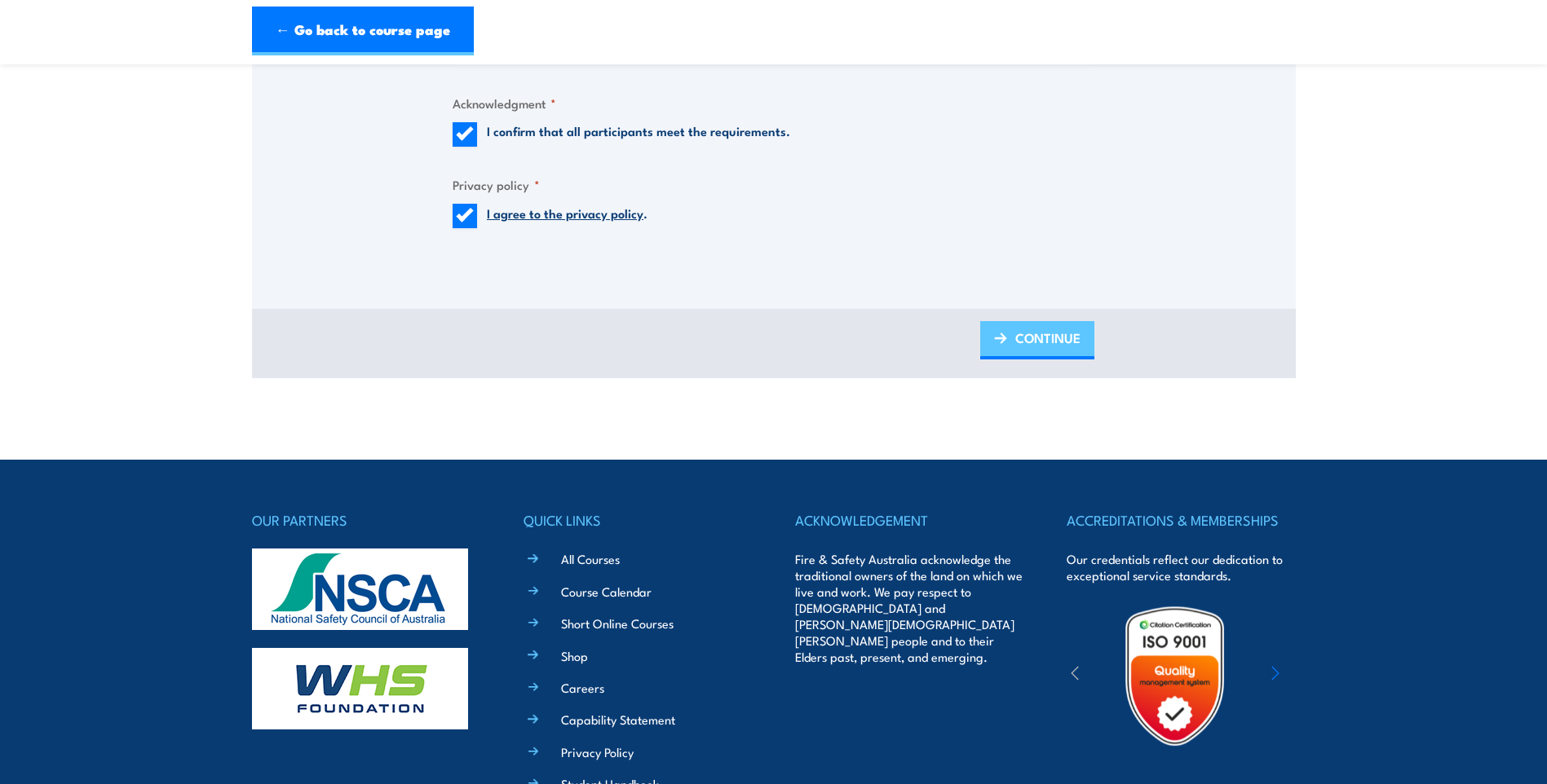
click at [1024, 350] on span "CONTINUE" at bounding box center [1048, 337] width 65 height 43
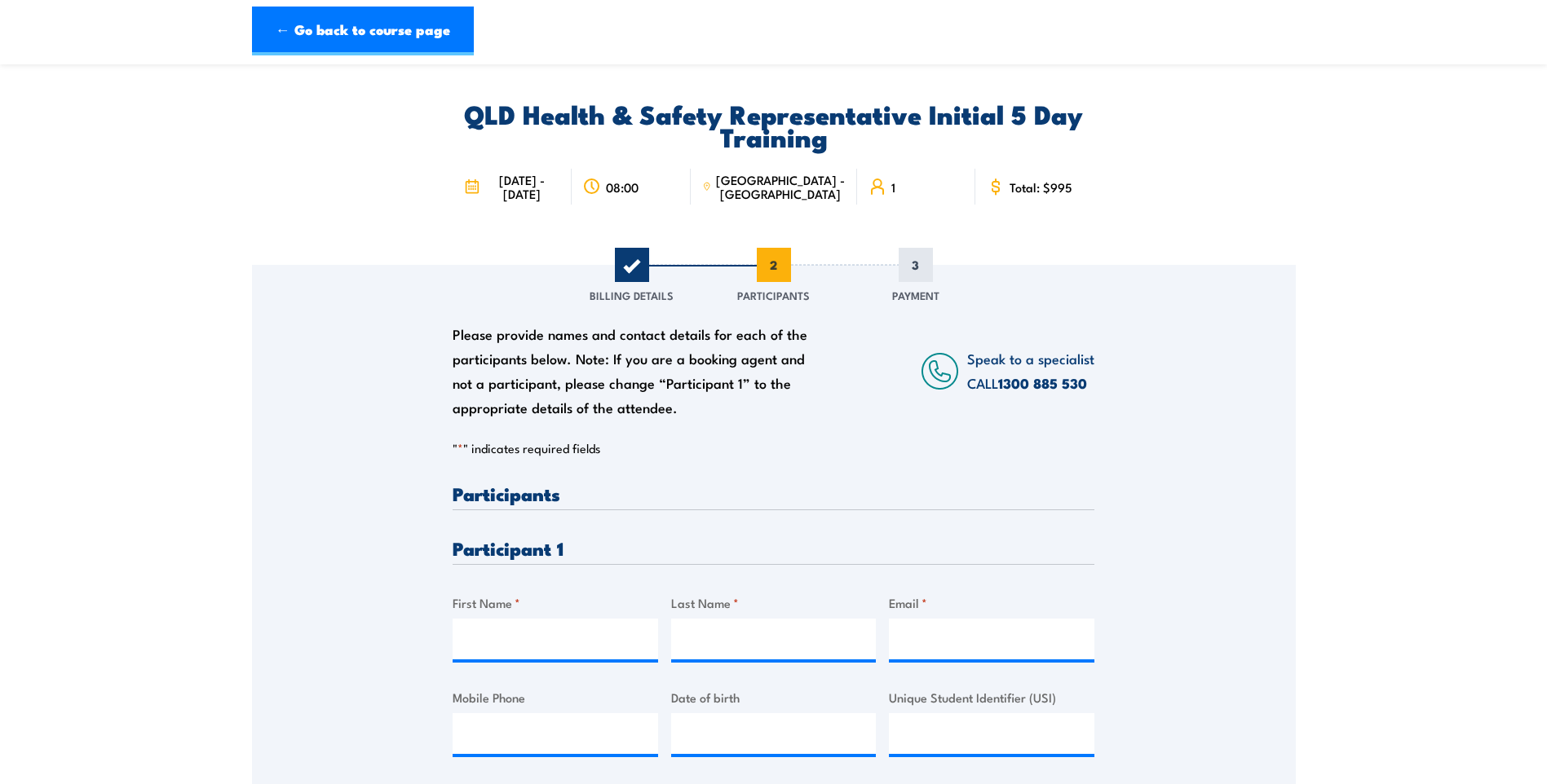
scroll to position [0, 0]
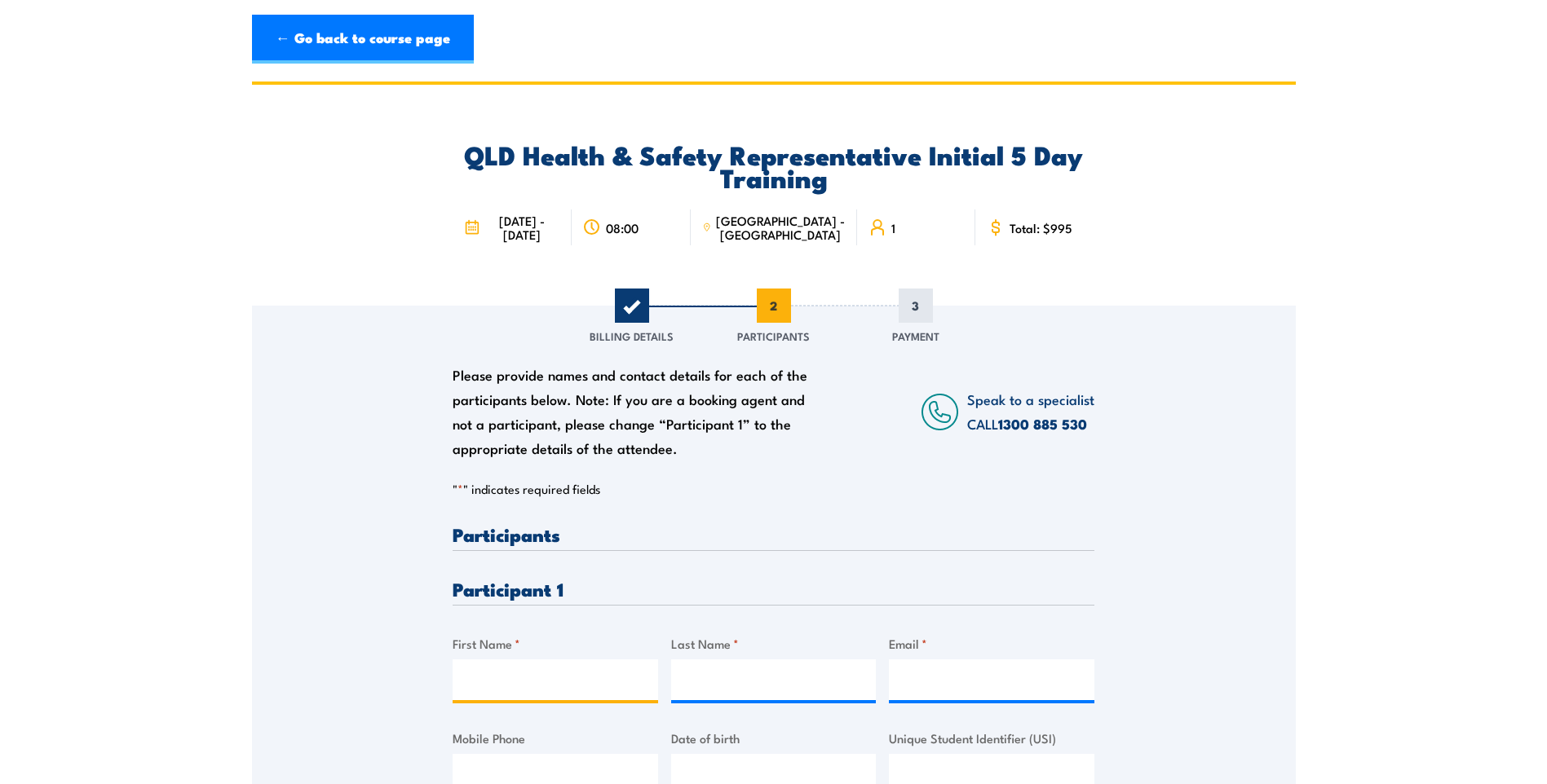
click at [523, 677] on input "First Name *" at bounding box center [555, 680] width 206 height 41
type input "Mikaela"
click at [798, 678] on input "Last Name *" at bounding box center [774, 680] width 206 height 41
type input "Lorraway"
click at [932, 679] on input "Email *" at bounding box center [992, 680] width 206 height 41
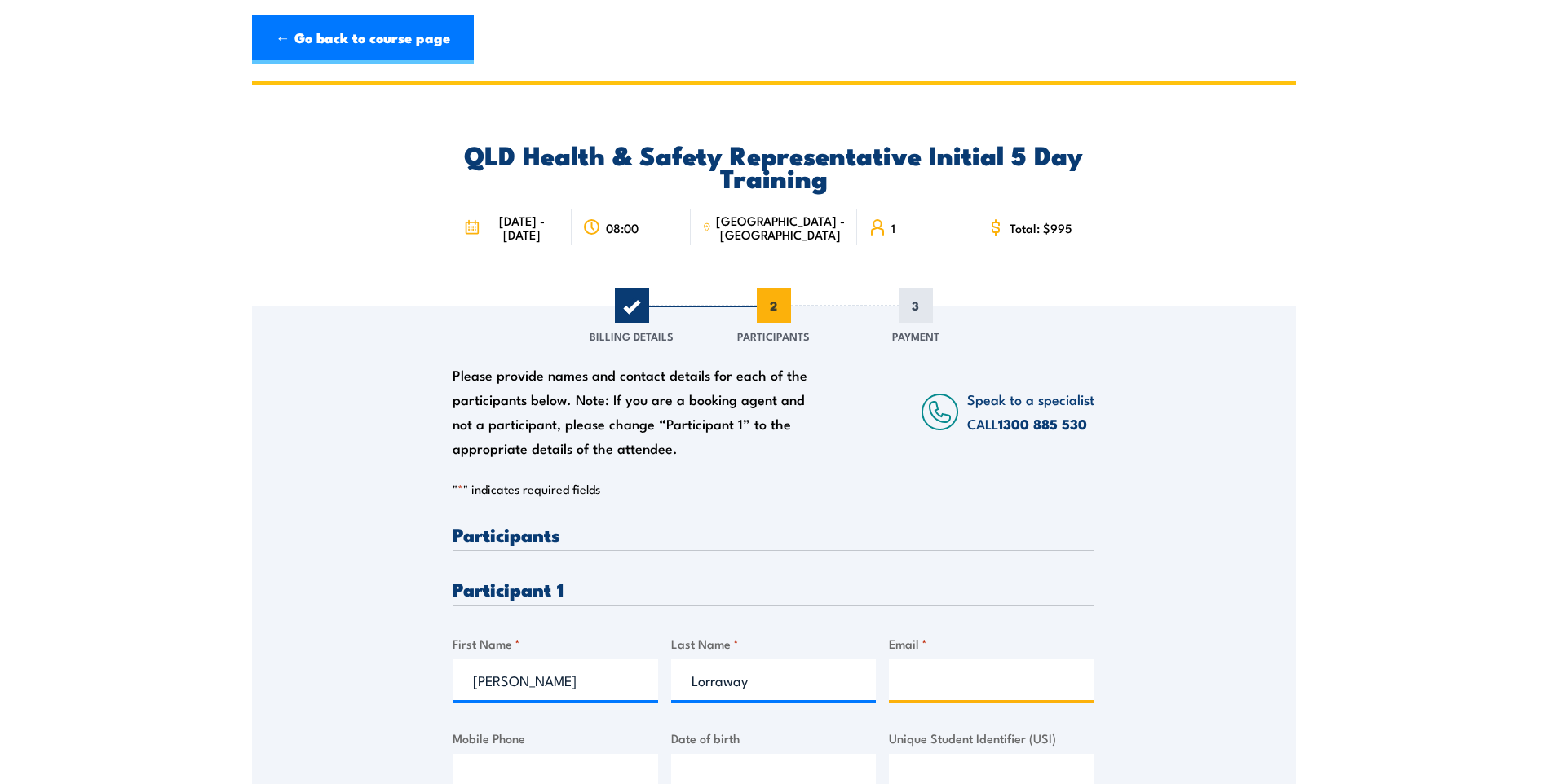
paste input "mikaela.lorraway@qr.com.au"
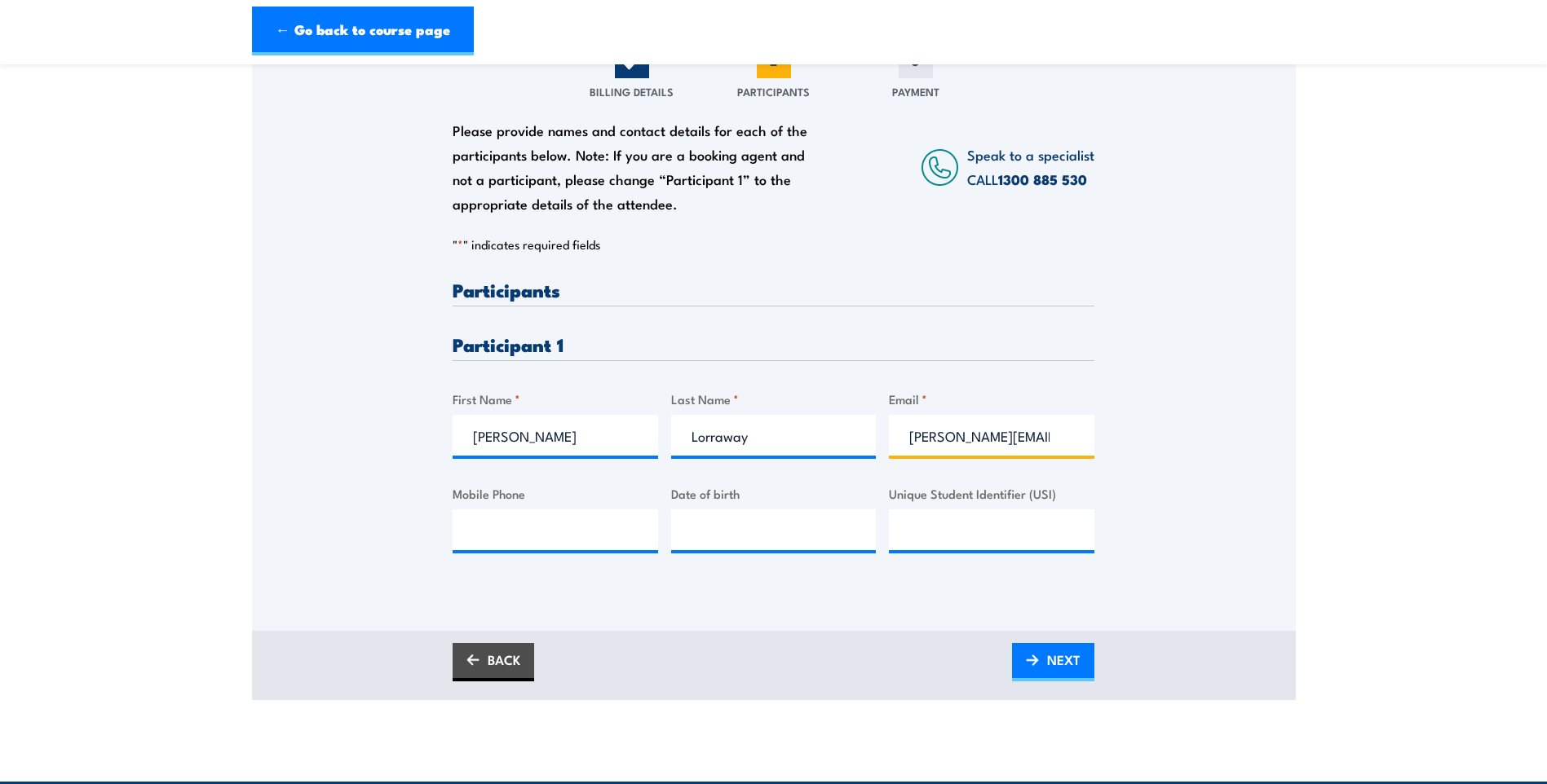
drag, startPoint x: 913, startPoint y: 441, endPoint x: 854, endPoint y: 436, distance: 59.2
click at [854, 436] on div "Please provide names and contact details for each of the participants below. No…" at bounding box center [773, 429] width 641 height 298
type input "mikaela.lorraway@qr.com.au"
click at [594, 530] on input "Mobile Phone" at bounding box center [555, 530] width 206 height 41
paste input "0429021813"
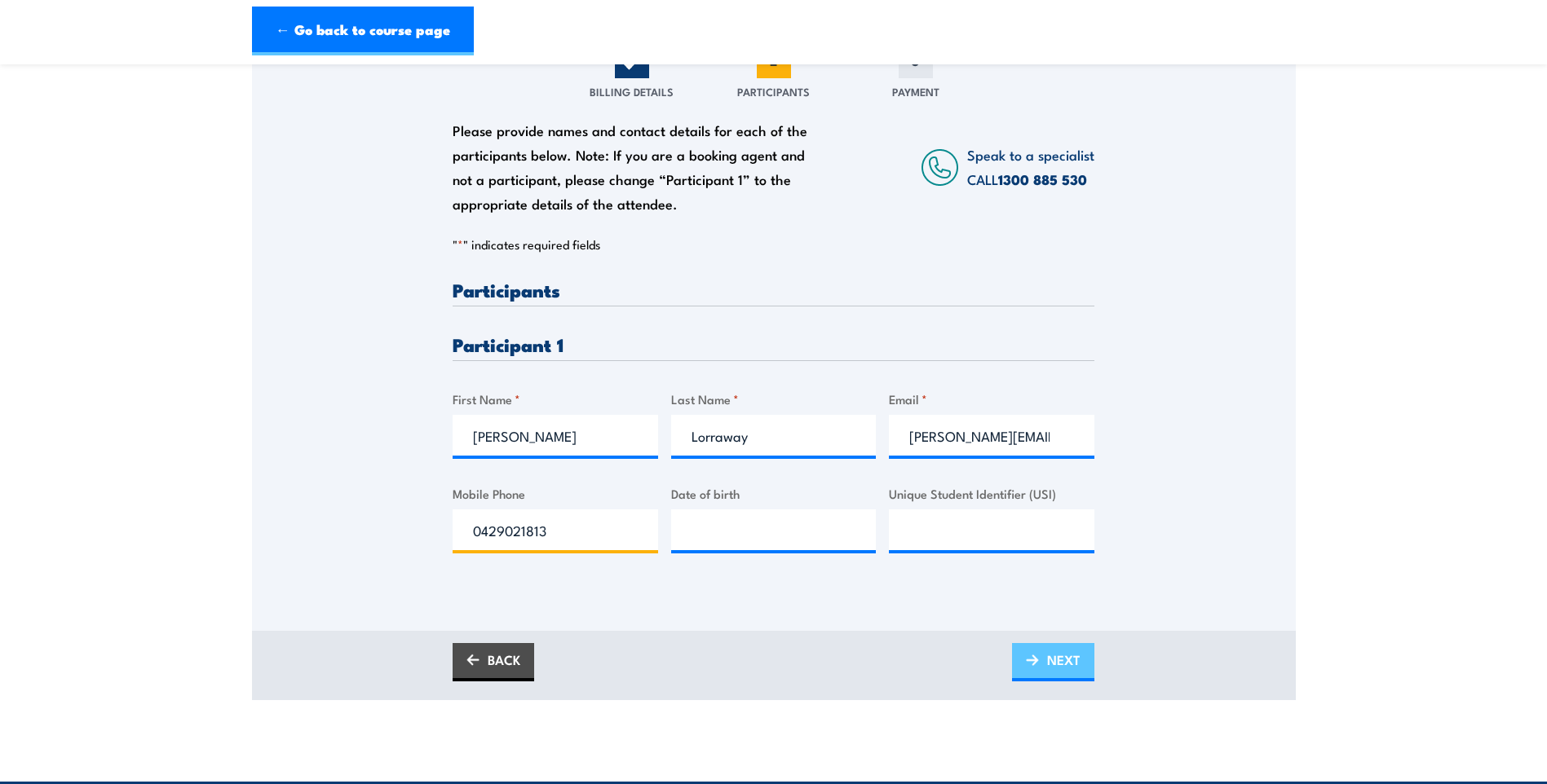
type input "0429021813"
click at [1047, 668] on span "NEXT" at bounding box center [1064, 660] width 34 height 43
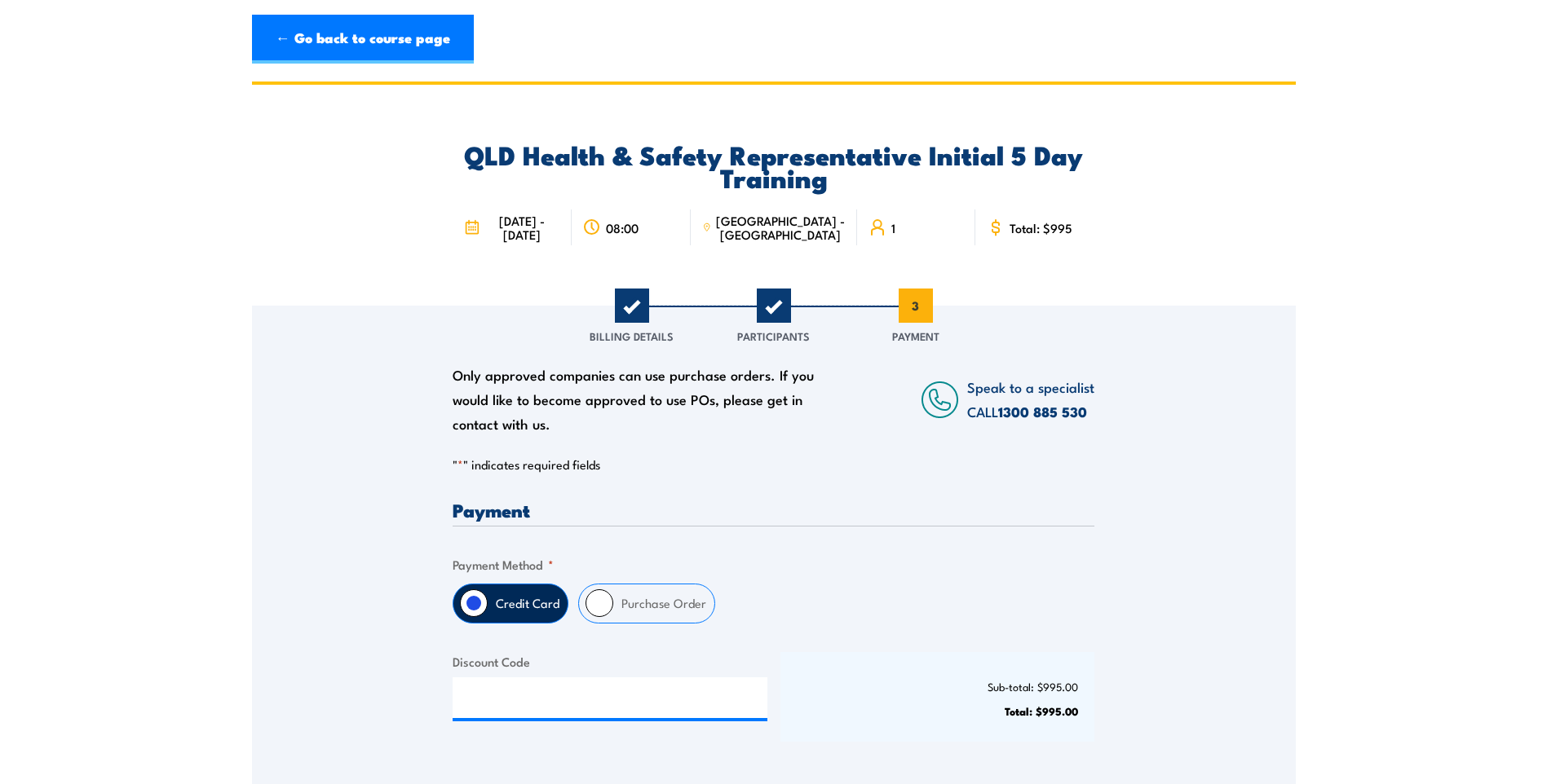
click at [609, 601] on input "Purchase Order" at bounding box center [599, 604] width 28 height 28
radio input "true"
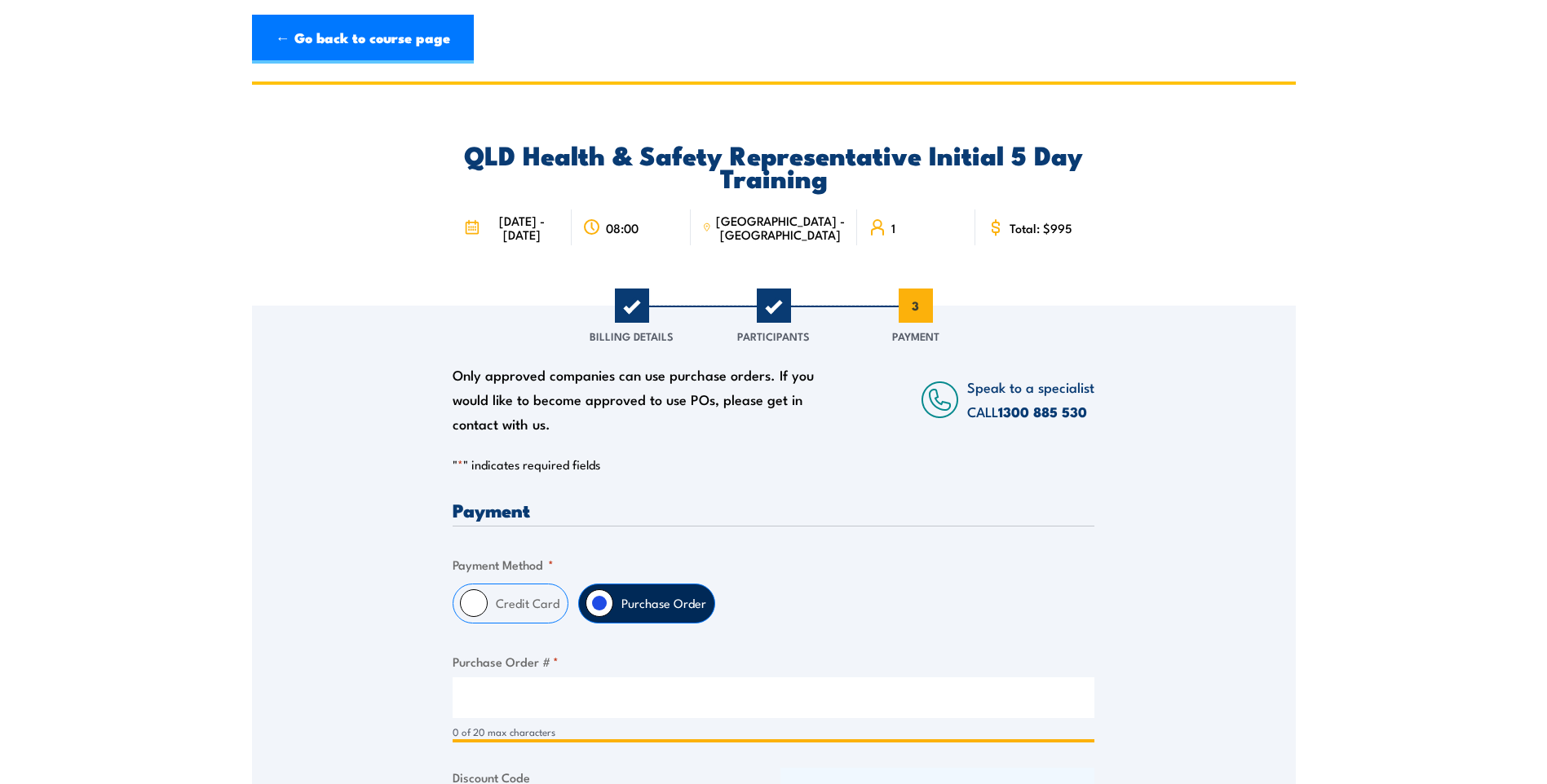
click at [608, 691] on input "Purchase Order # *" at bounding box center [773, 698] width 641 height 41
paste input "4502948941"
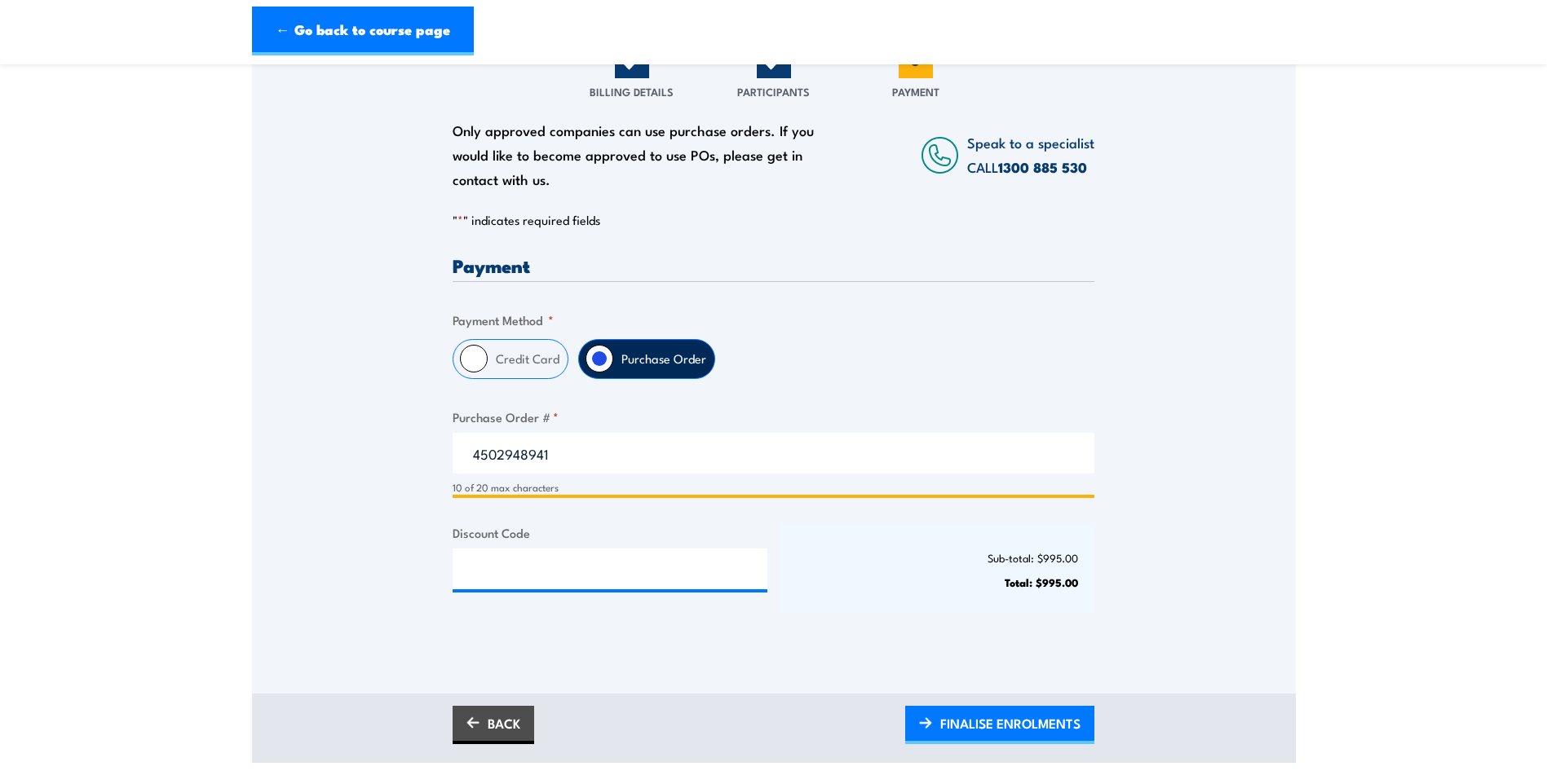
scroll to position [407, 0]
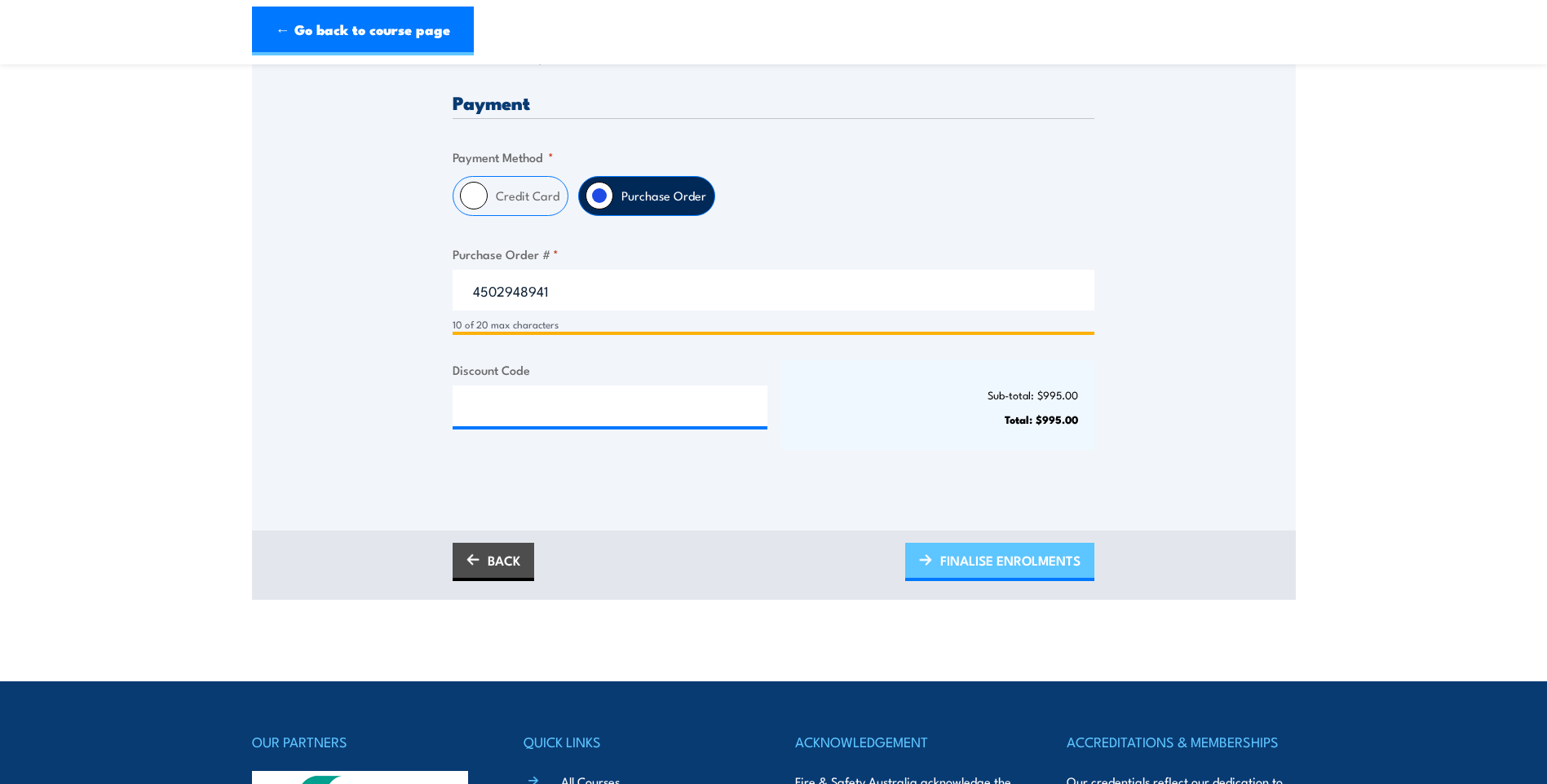
type input "4502948941"
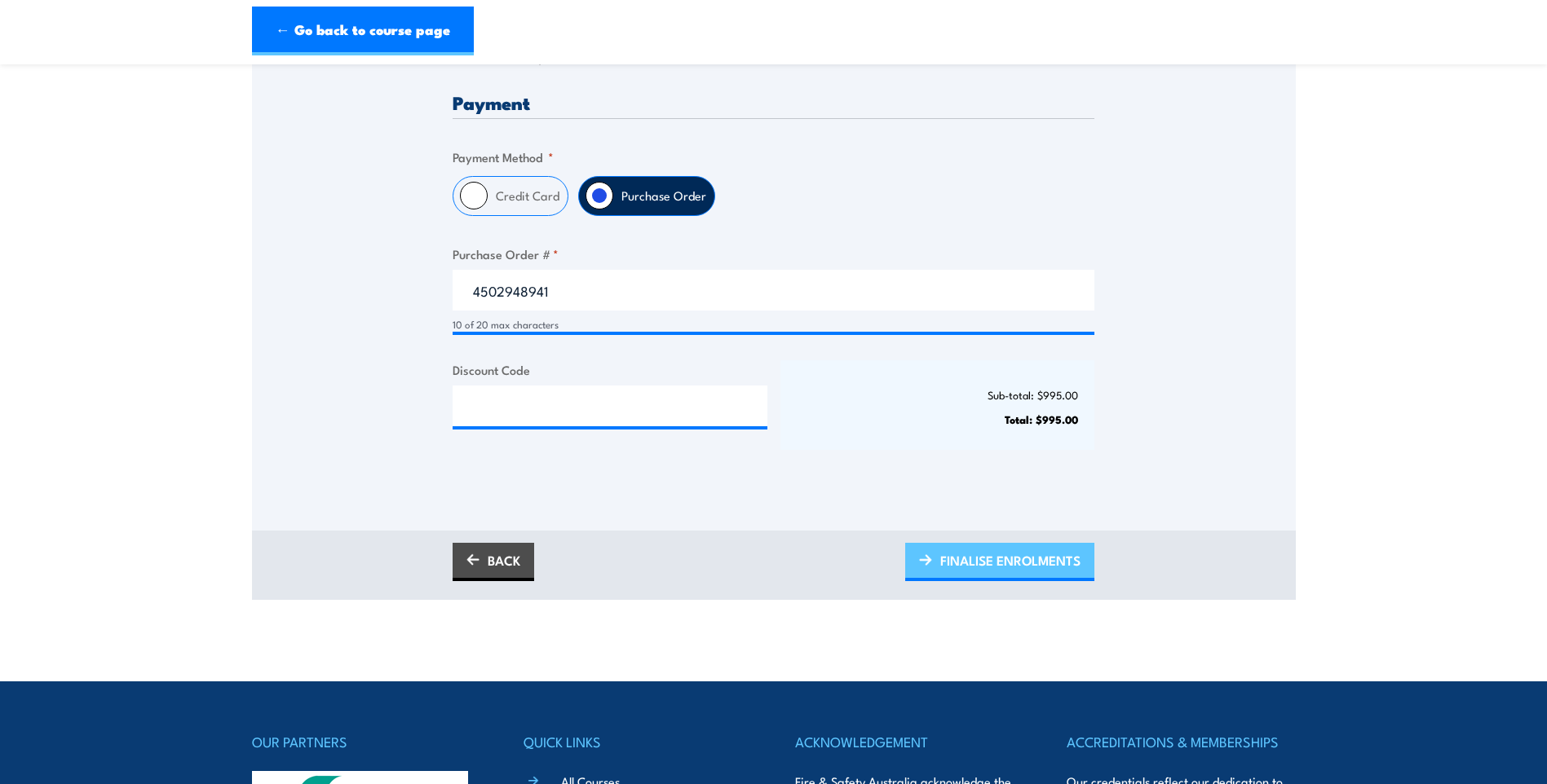
click at [979, 563] on span "FINALISE ENROLMENTS" at bounding box center [1010, 561] width 140 height 43
click at [996, 557] on span "PLEASE WAIT..." at bounding box center [1035, 561] width 91 height 43
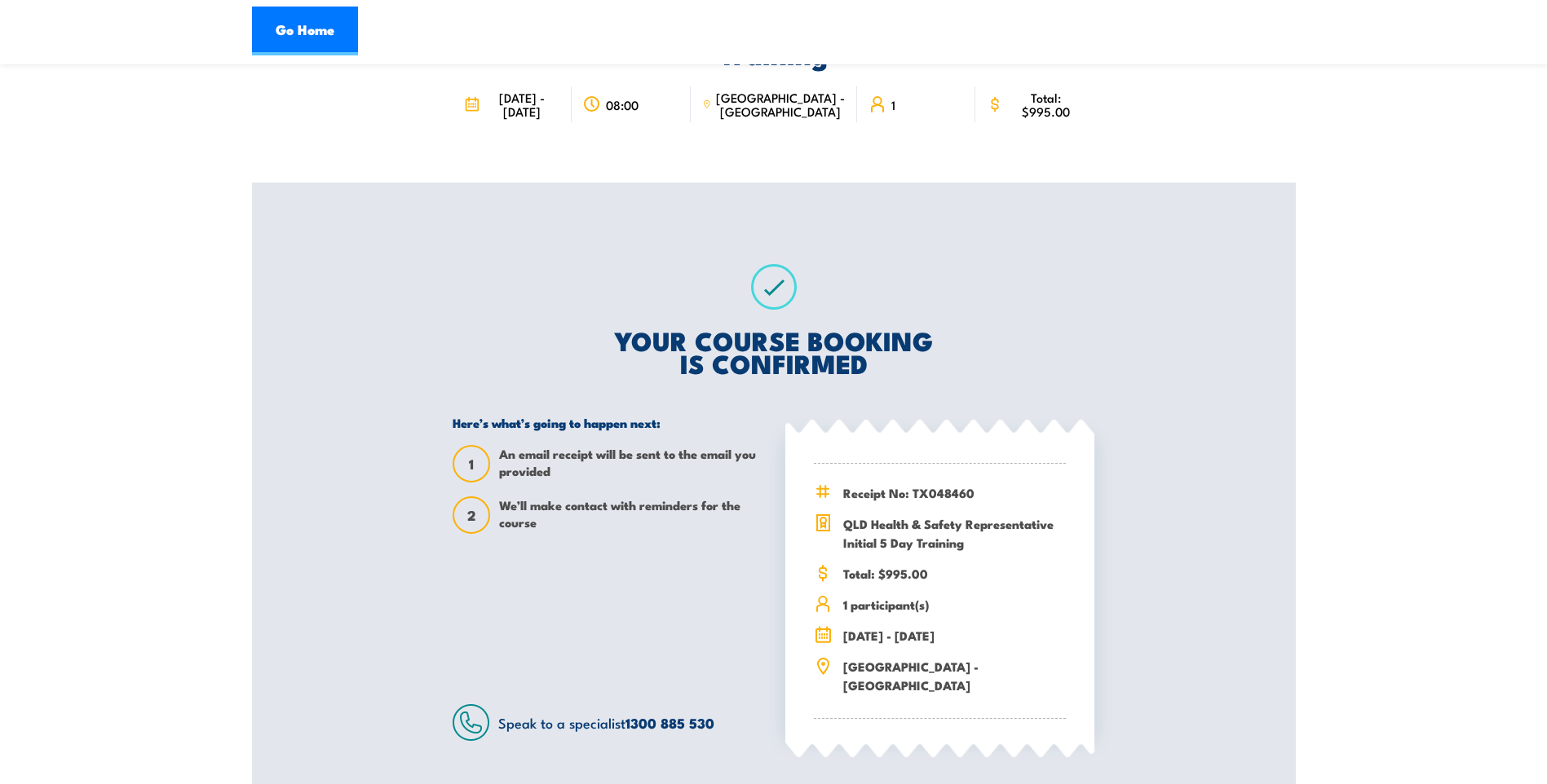
scroll to position [245, 0]
